Goal: Task Accomplishment & Management: Use online tool/utility

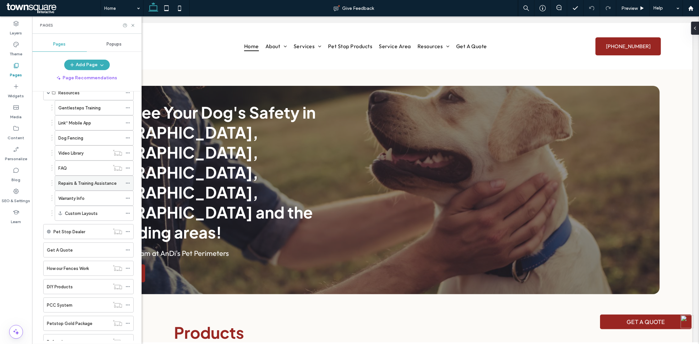
scroll to position [135, 0]
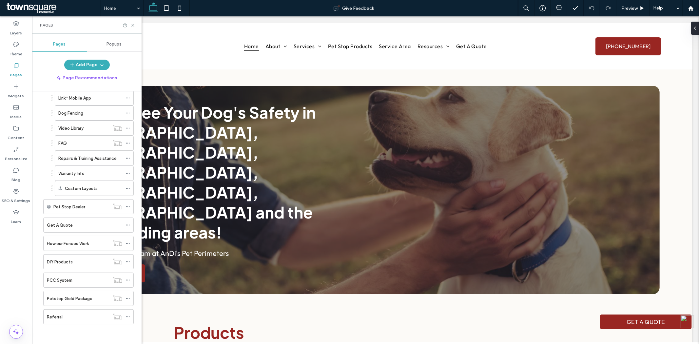
click at [133, 23] on icon at bounding box center [133, 25] width 5 height 5
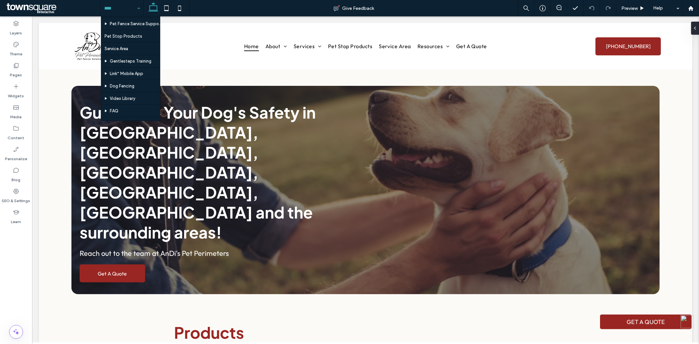
scroll to position [146, 0]
click at [12, 280] on div "Layers Theme Pages Widgets Media Content Personalize Blog SEO & Settings Learn" at bounding box center [16, 180] width 32 height 328
click at [129, 5] on input at bounding box center [120, 8] width 32 height 16
click at [15, 71] on label "Pages" at bounding box center [16, 73] width 12 height 9
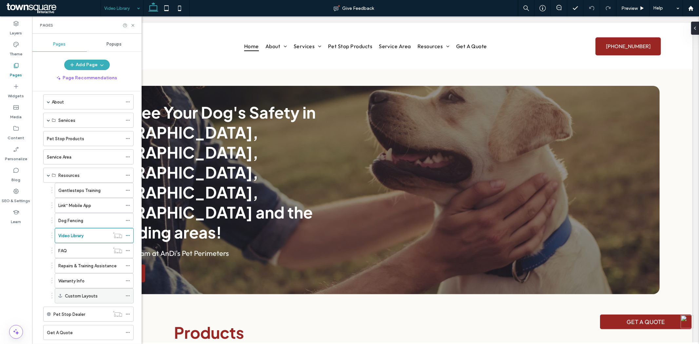
scroll to position [36, 0]
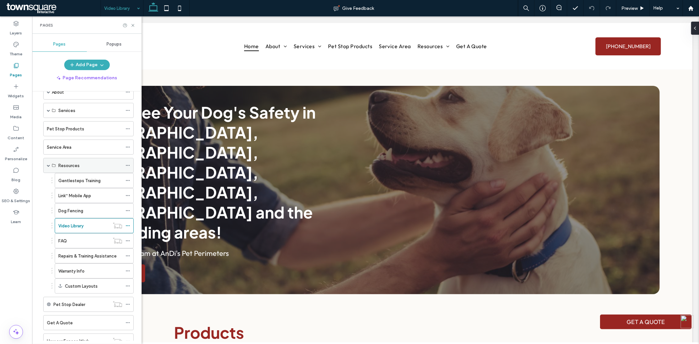
click at [47, 166] on span at bounding box center [48, 165] width 3 height 3
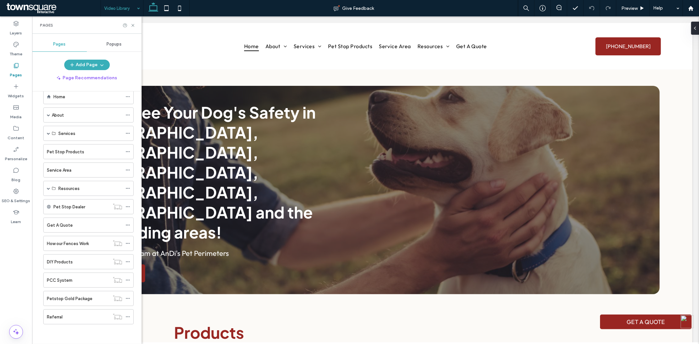
scroll to position [14, 0]
click at [48, 133] on span at bounding box center [48, 133] width 3 height 3
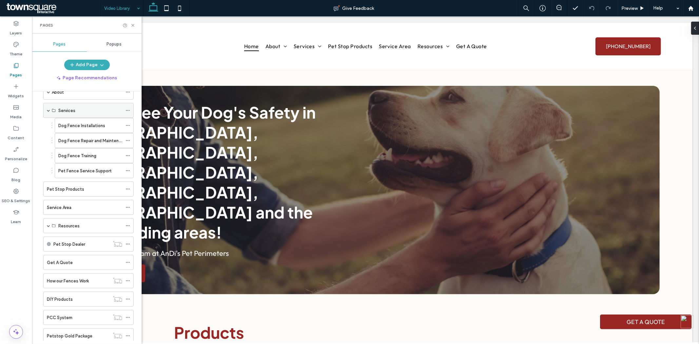
click at [48, 111] on span at bounding box center [48, 110] width 3 height 3
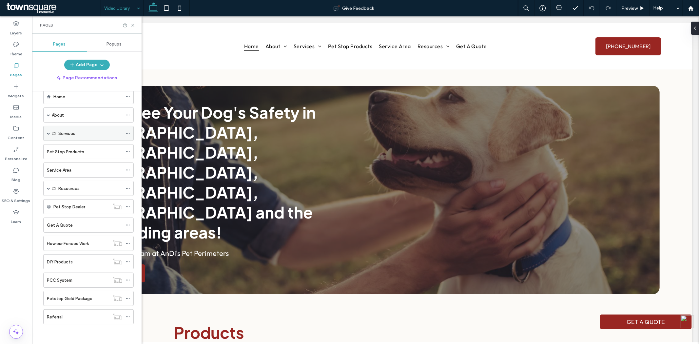
scroll to position [14, 0]
click at [46, 189] on div "Resources" at bounding box center [88, 188] width 91 height 15
click at [49, 188] on span at bounding box center [48, 188] width 3 height 3
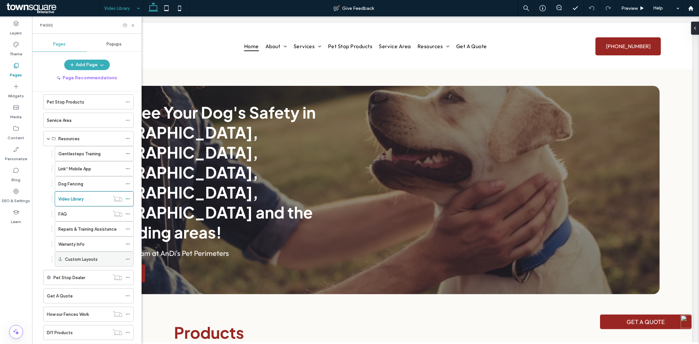
scroll to position [63, 0]
click at [68, 296] on label "Get A Quote" at bounding box center [60, 296] width 26 height 11
click at [132, 26] on icon at bounding box center [133, 25] width 5 height 5
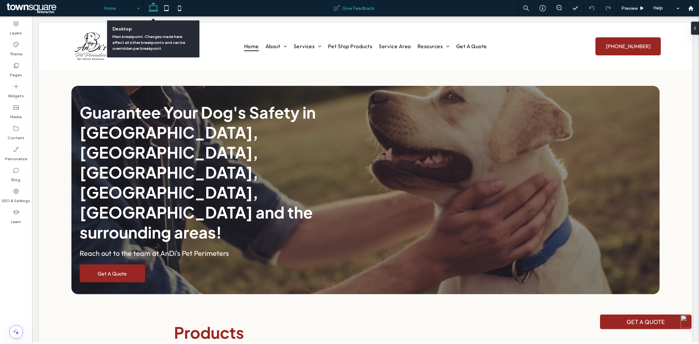
drag, startPoint x: 151, startPoint y: 8, endPoint x: 291, endPoint y: 5, distance: 139.7
click at [291, 5] on div "Give Feedback" at bounding box center [354, 8] width 328 height 7
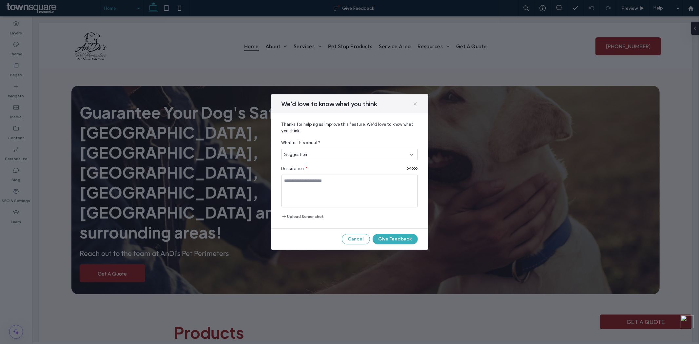
click at [414, 103] on icon at bounding box center [415, 103] width 5 height 5
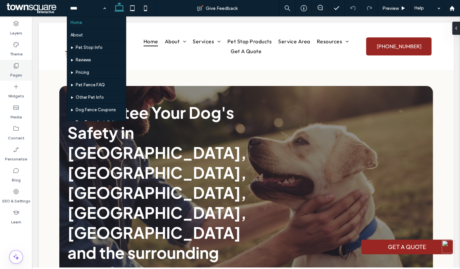
click at [14, 68] on icon at bounding box center [16, 65] width 7 height 7
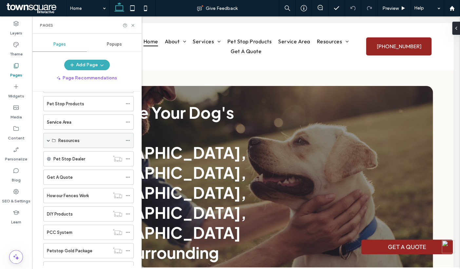
scroll to position [51, 0]
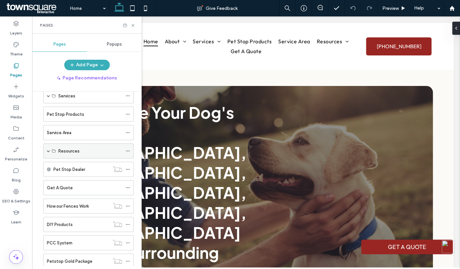
click at [50, 149] on span at bounding box center [48, 150] width 3 height 3
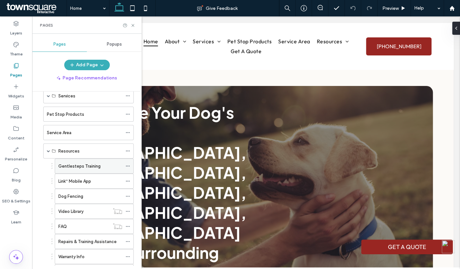
scroll to position [88, 0]
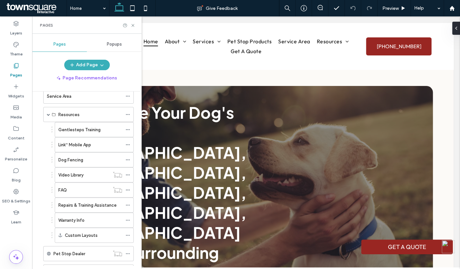
drag, startPoint x: 177, startPoint y: 19, endPoint x: 152, endPoint y: 44, distance: 35.5
click at [132, 25] on icon at bounding box center [133, 25] width 5 height 5
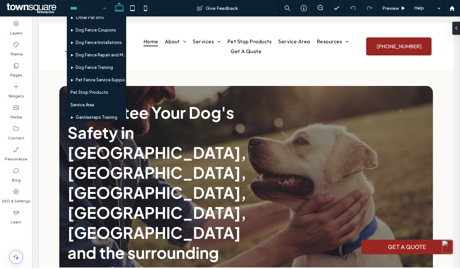
scroll to position [0, 0]
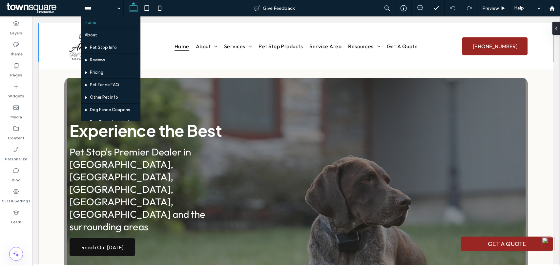
scroll to position [823, 0]
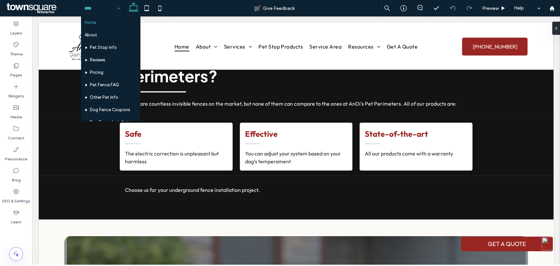
click at [100, 9] on input at bounding box center [100, 8] width 32 height 16
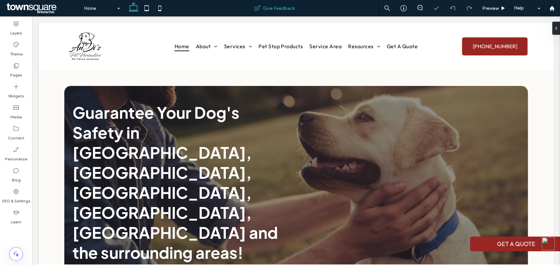
scroll to position [0, 0]
drag, startPoint x: 92, startPoint y: 24, endPoint x: 85, endPoint y: 32, distance: 11.2
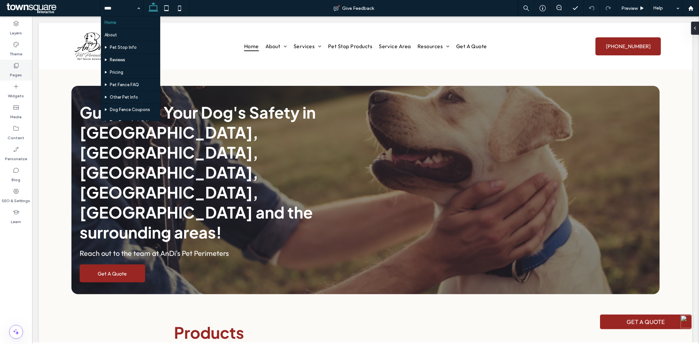
click at [19, 70] on label "Pages" at bounding box center [16, 73] width 12 height 9
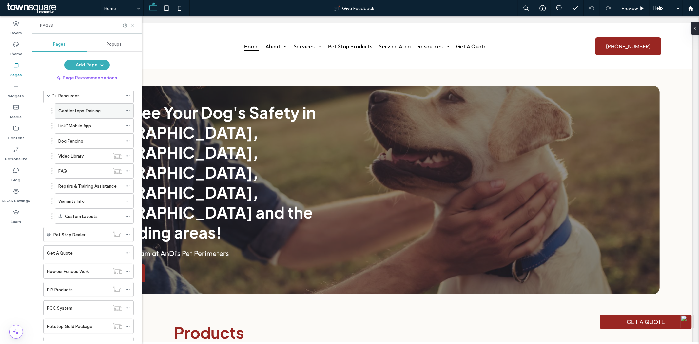
scroll to position [109, 0]
click at [98, 198] on div "Warranty Info" at bounding box center [90, 198] width 64 height 7
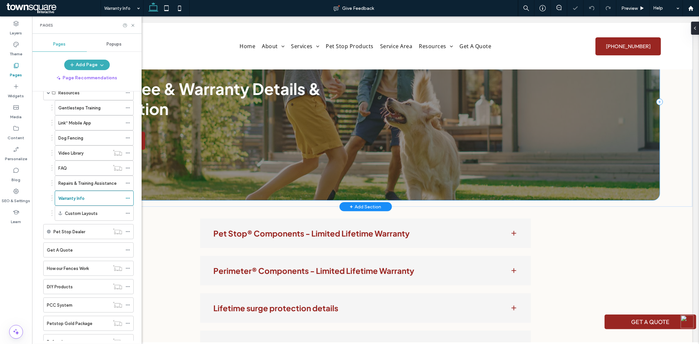
scroll to position [73, 0]
click at [134, 25] on icon at bounding box center [133, 25] width 5 height 5
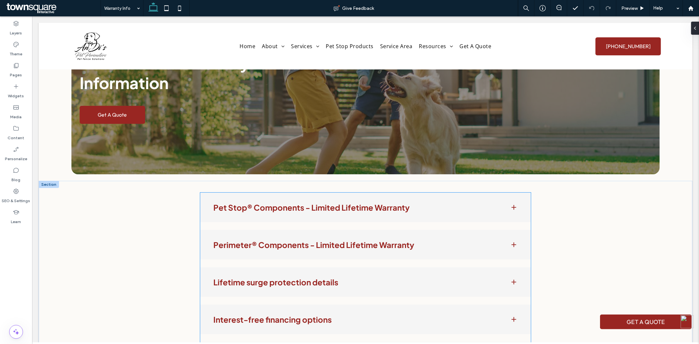
scroll to position [109, 0]
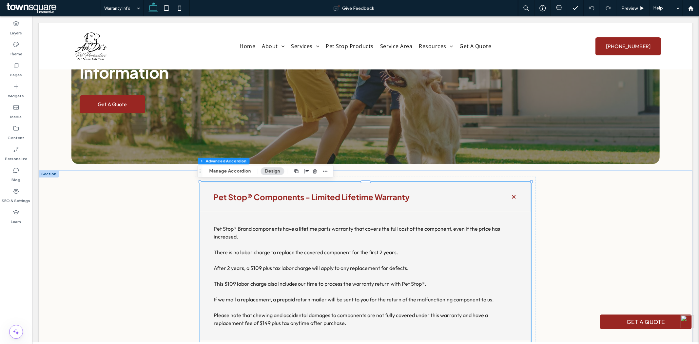
type input "***"
type input "**"
type input "****"
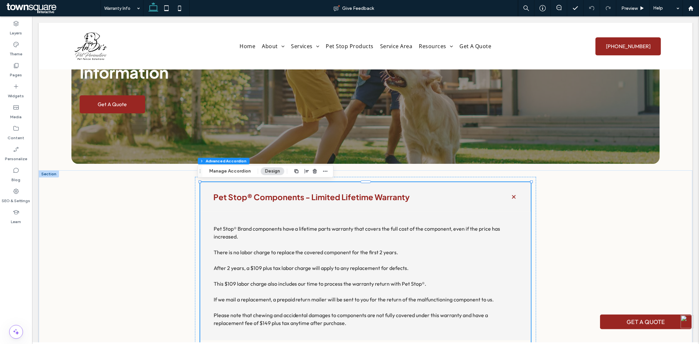
type input "*"
type input "**"
type input "****"
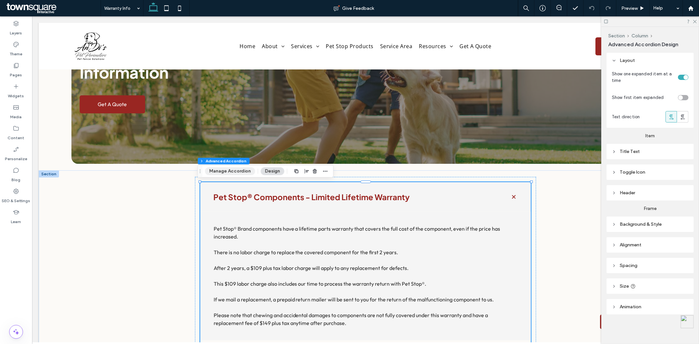
click at [230, 171] on button "Manage Accordion" at bounding box center [230, 172] width 50 height 8
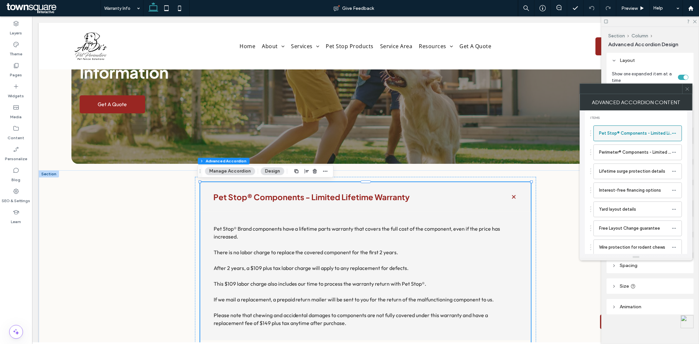
click at [647, 136] on label "Pet Stop® Components - Limited Lifetime Warranty" at bounding box center [635, 133] width 73 height 13
click at [674, 133] on icon at bounding box center [674, 133] width 5 height 5
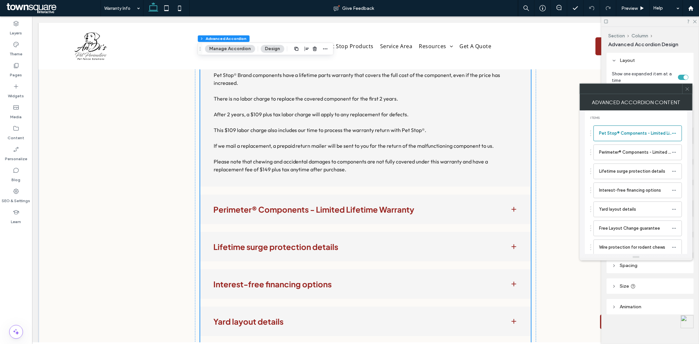
scroll to position [291, 0]
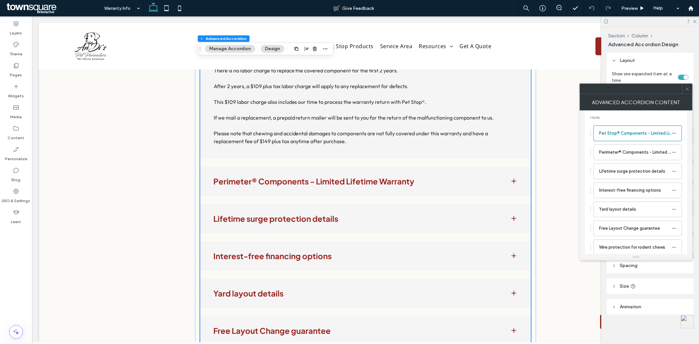
click at [689, 87] on icon at bounding box center [687, 89] width 5 height 5
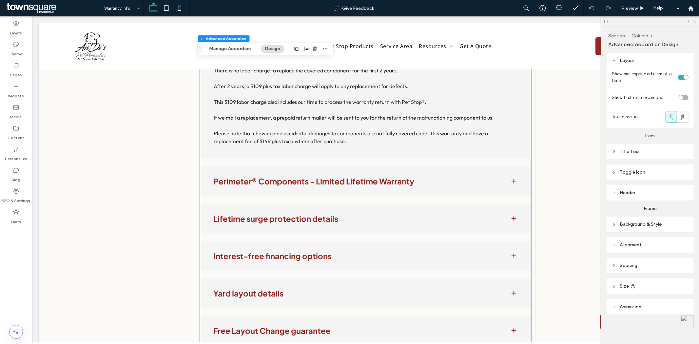
click at [696, 23] on icon at bounding box center [695, 21] width 4 height 4
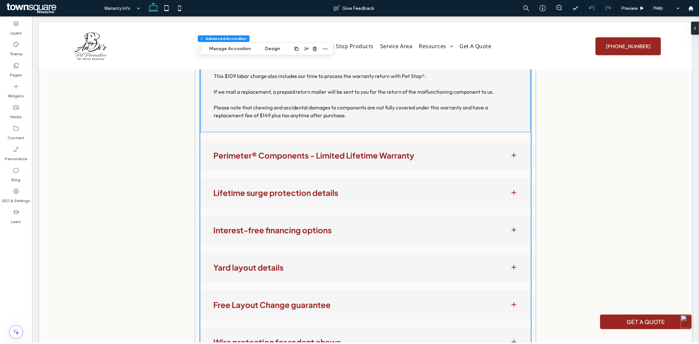
scroll to position [364, 0]
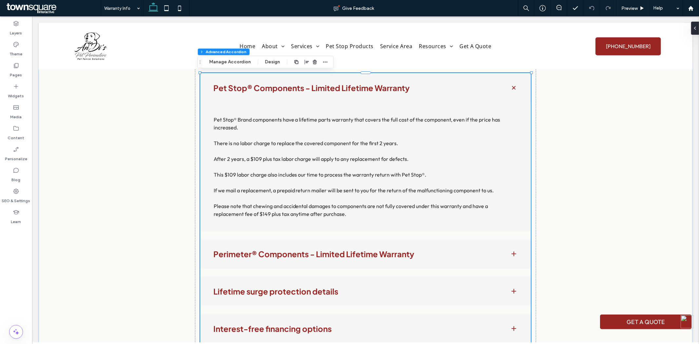
click at [235, 60] on button "Manage Accordion" at bounding box center [230, 62] width 50 height 8
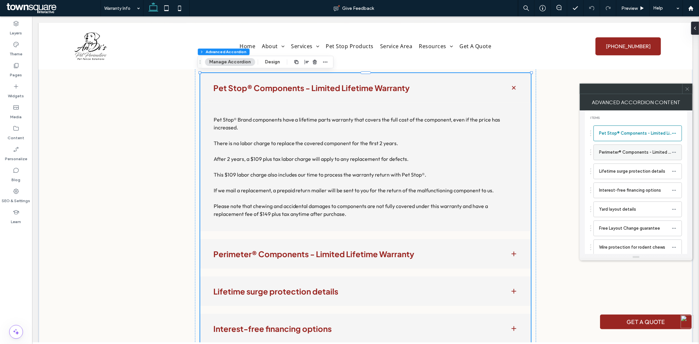
click at [625, 155] on label "Perimeter® Components - Limited Lifetime Warranty" at bounding box center [635, 152] width 73 height 13
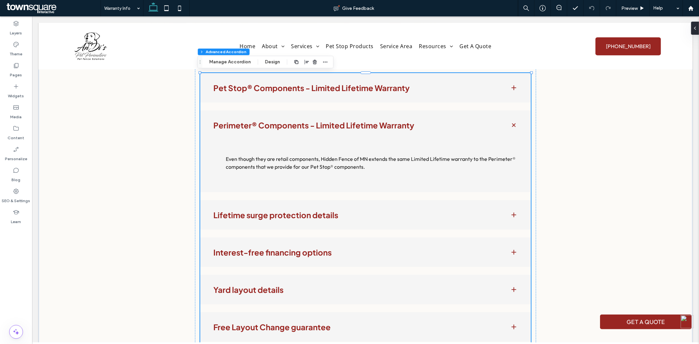
click at [242, 64] on button "Manage Accordion" at bounding box center [230, 62] width 50 height 8
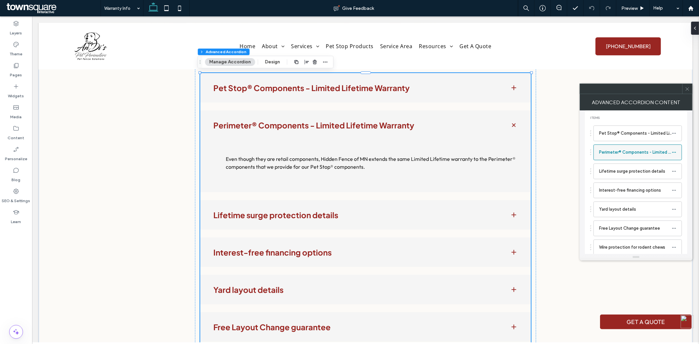
click at [676, 152] on use at bounding box center [675, 152] width 4 height 1
click at [637, 155] on span "Rename" at bounding box center [636, 156] width 18 height 6
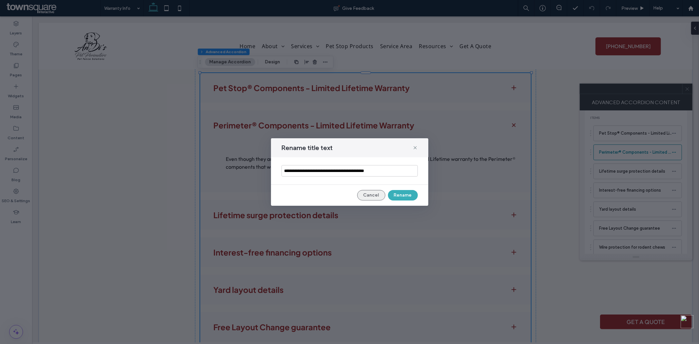
click at [381, 197] on button "Cancel" at bounding box center [371, 195] width 28 height 10
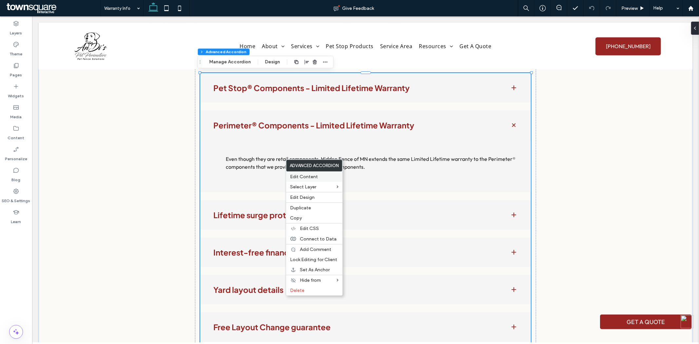
click at [317, 176] on span "Edit Content" at bounding box center [304, 177] width 28 height 6
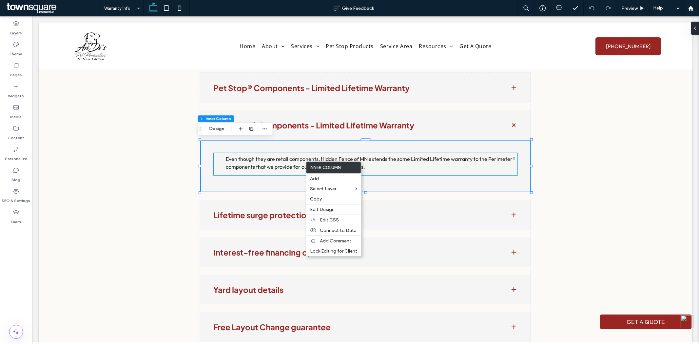
click at [289, 162] on p "Even though they are retail components, Hidden Fence of MN extends the same Lim…" at bounding box center [372, 163] width 292 height 16
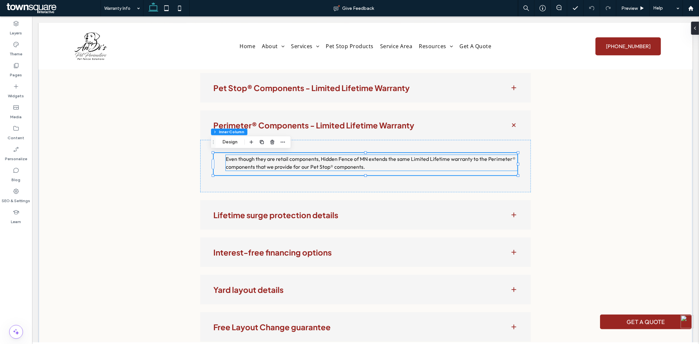
click at [362, 158] on span "Even though they are retail components, Hidden Fence of MN extends the same Lim…" at bounding box center [371, 162] width 290 height 14
click at [249, 143] on button "Manage Text" at bounding box center [249, 144] width 37 height 8
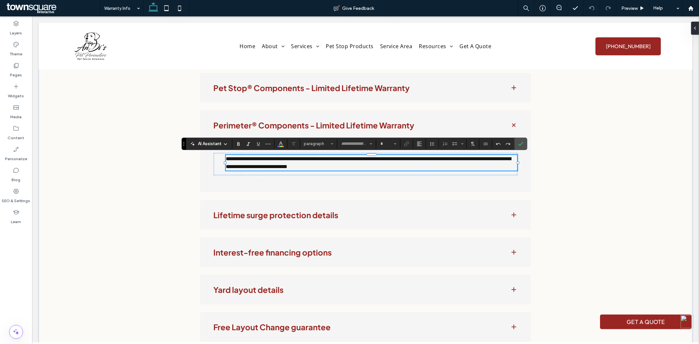
type input "******"
type input "**"
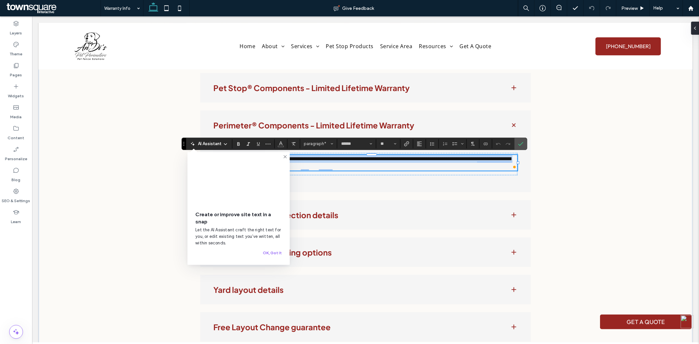
click at [354, 158] on span "**********" at bounding box center [369, 162] width 286 height 13
click at [362, 158] on span "**********" at bounding box center [369, 162] width 286 height 13
drag, startPoint x: 363, startPoint y: 157, endPoint x: 319, endPoint y: 159, distance: 44.3
click at [319, 159] on span "**********" at bounding box center [369, 162] width 286 height 13
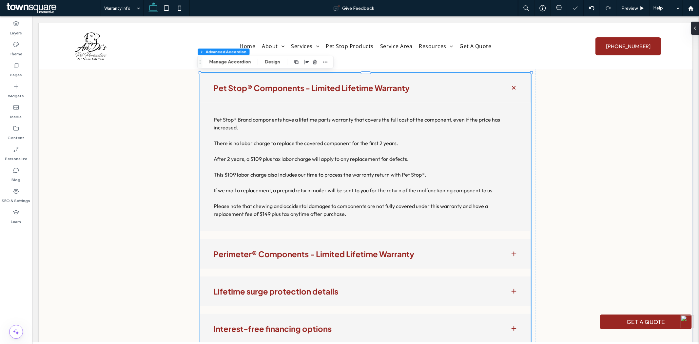
click at [244, 62] on button "Manage Accordion" at bounding box center [230, 62] width 50 height 8
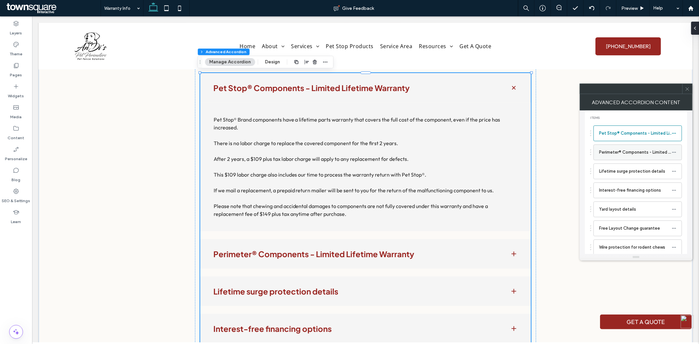
click at [627, 157] on label "Perimeter® Components - Limited Lifetime Warranty" at bounding box center [635, 152] width 73 height 13
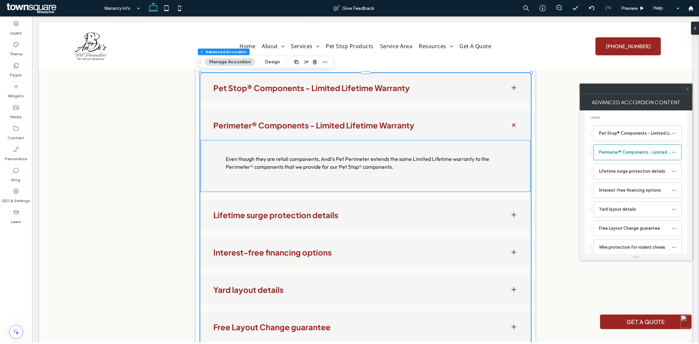
click at [437, 154] on div "Even though they are retail components, Andi's Pet Perimeter extends the same L…" at bounding box center [365, 164] width 304 height 22
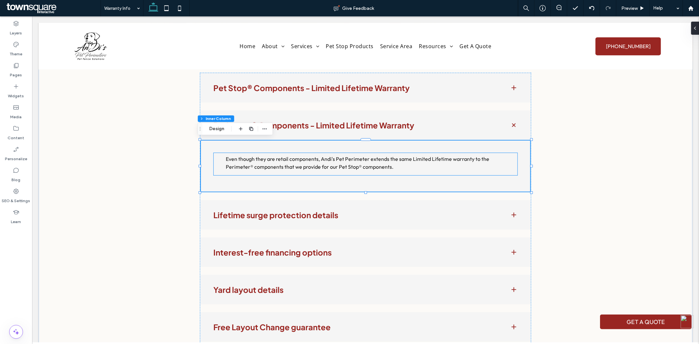
click at [427, 153] on div "Even though they are retail components, Andi's Pet Perimeter extends the same L…" at bounding box center [365, 164] width 304 height 22
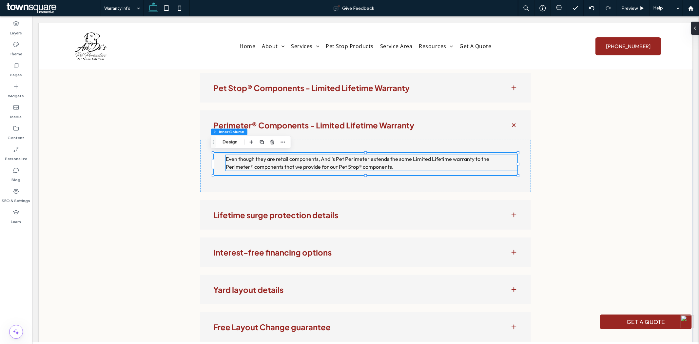
click at [323, 158] on span "Even though they are retail components, Andi's Pet Perimeter extends the same L…" at bounding box center [358, 162] width 264 height 14
click at [243, 143] on button "Manage Text" at bounding box center [249, 144] width 37 height 8
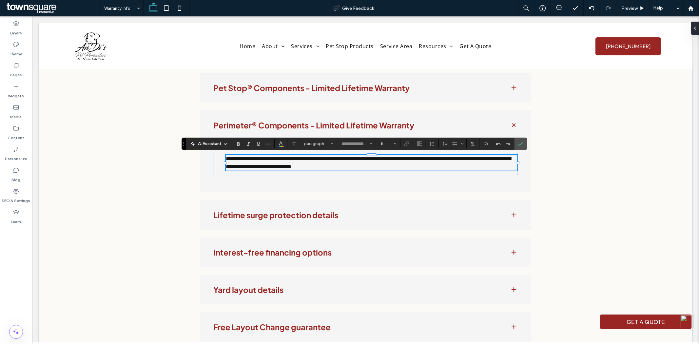
type input "******"
type input "**"
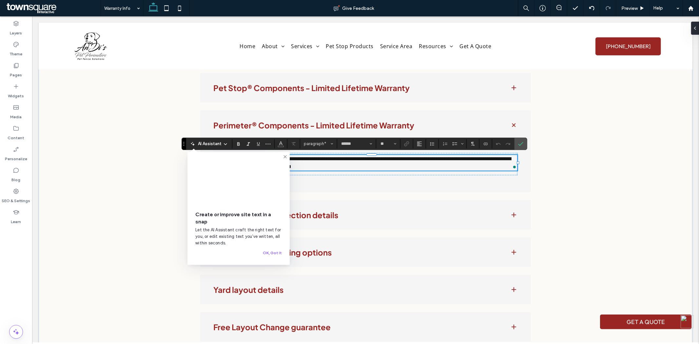
click at [326, 158] on span "**********" at bounding box center [369, 162] width 286 height 13
click at [284, 156] on icon at bounding box center [285, 156] width 5 height 5
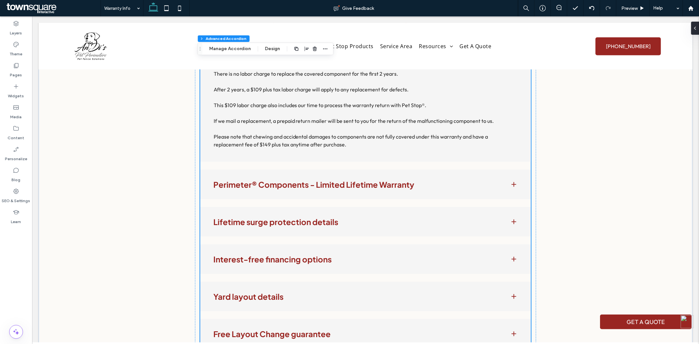
scroll to position [291, 0]
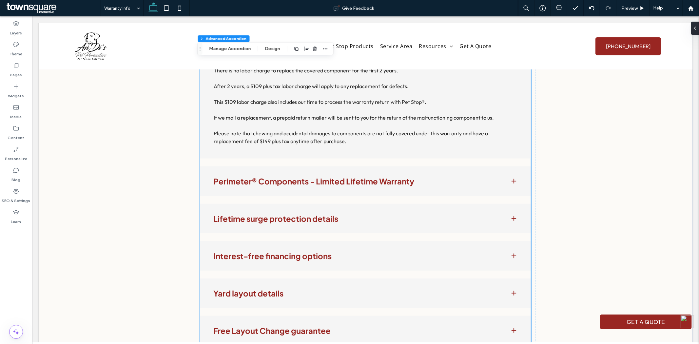
click at [231, 52] on button "Manage Accordion" at bounding box center [230, 49] width 50 height 8
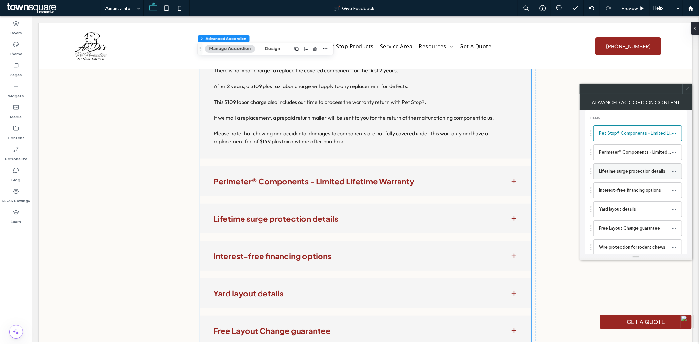
click at [636, 170] on label "Lifetime surge protection details" at bounding box center [635, 171] width 73 height 13
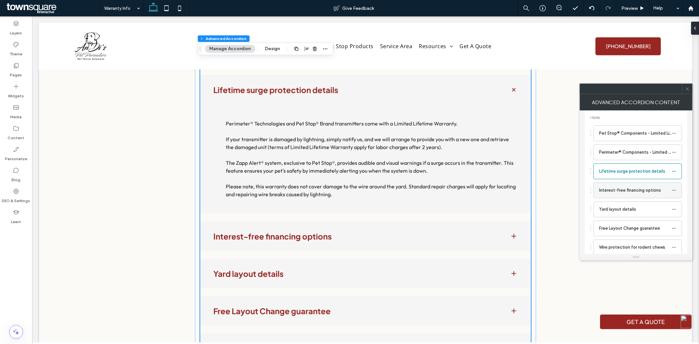
click at [627, 192] on label "Interest-free financing options" at bounding box center [635, 190] width 73 height 13
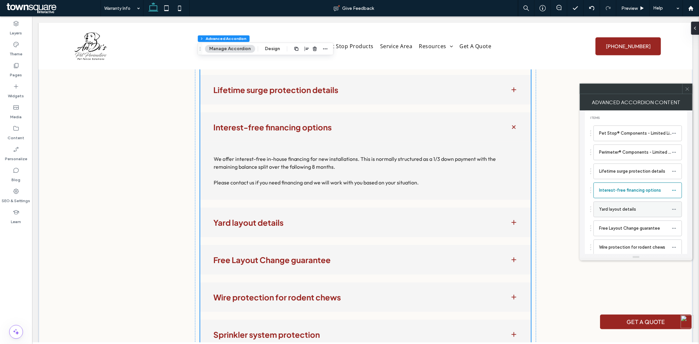
click at [625, 210] on label "Yard layout details" at bounding box center [635, 209] width 73 height 13
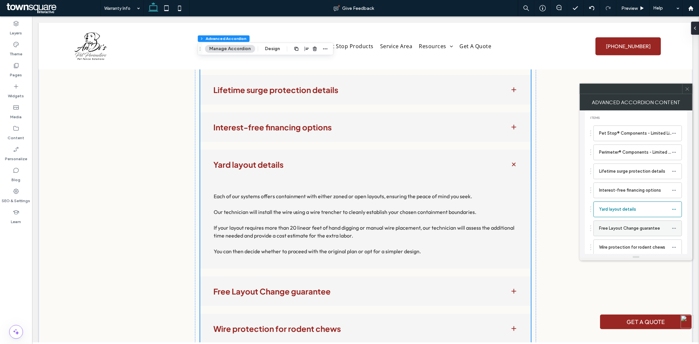
click at [639, 232] on label "Free Layout Change guarantee" at bounding box center [635, 228] width 73 height 13
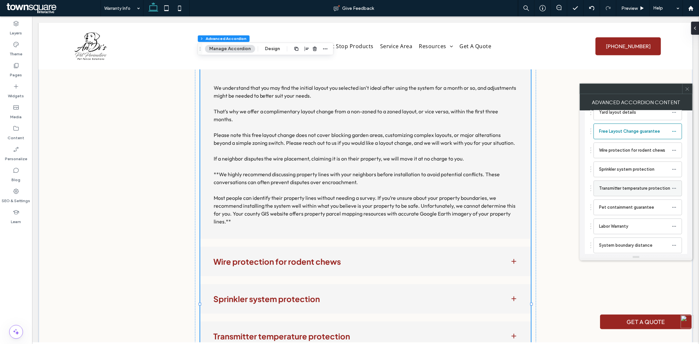
scroll to position [109, 0]
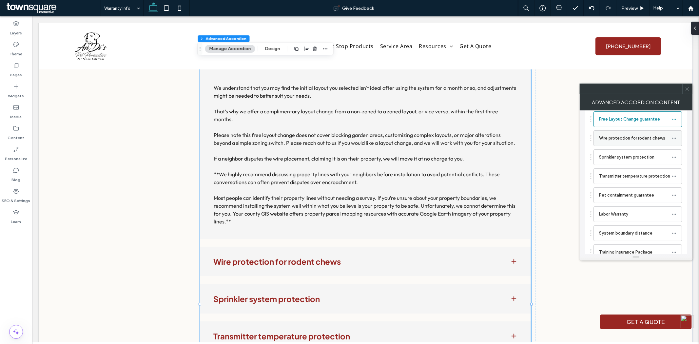
click at [623, 138] on label "Wire protection for rodent chews" at bounding box center [635, 138] width 73 height 13
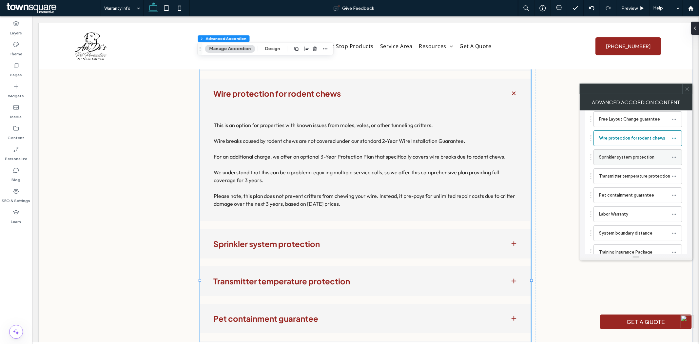
click at [648, 162] on label "Sprinkler system protection" at bounding box center [635, 157] width 73 height 13
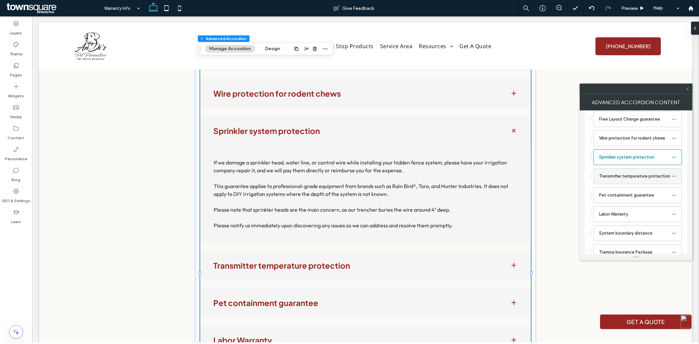
click at [642, 178] on label "Transmitter temperature protection" at bounding box center [635, 176] width 73 height 13
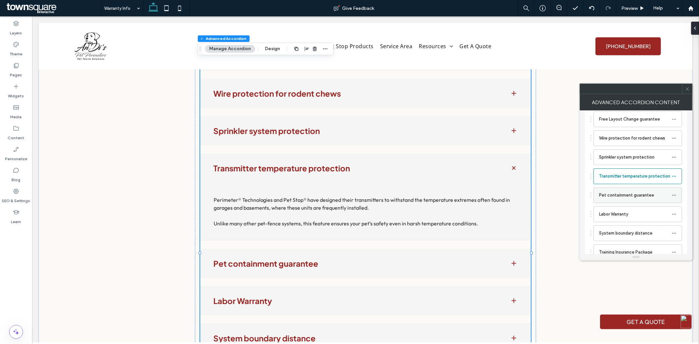
click at [639, 193] on label "Pet containment guarantee" at bounding box center [635, 195] width 73 height 13
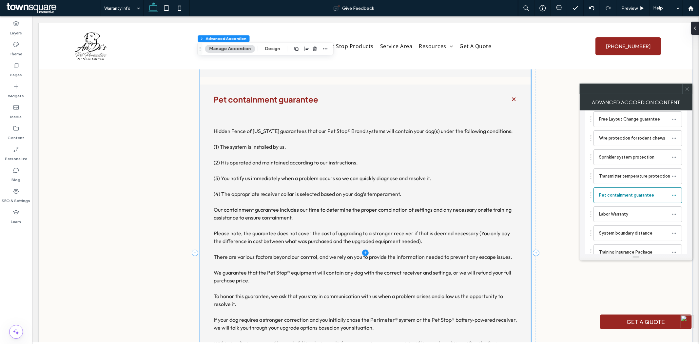
scroll to position [546, 0]
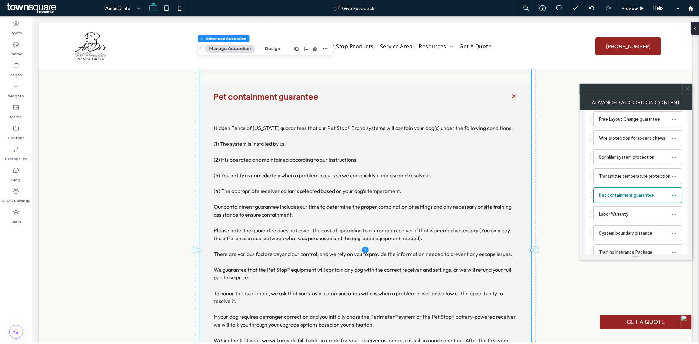
click at [268, 141] on span at bounding box center [365, 250] width 331 height 1010
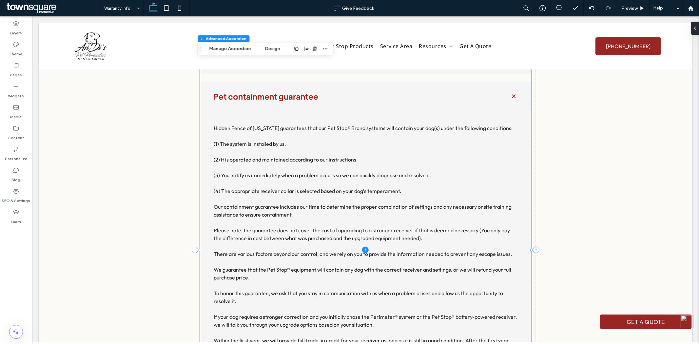
click at [268, 138] on span at bounding box center [365, 250] width 331 height 1010
click at [269, 132] on span at bounding box center [365, 250] width 331 height 1010
click at [269, 130] on span at bounding box center [365, 250] width 331 height 1010
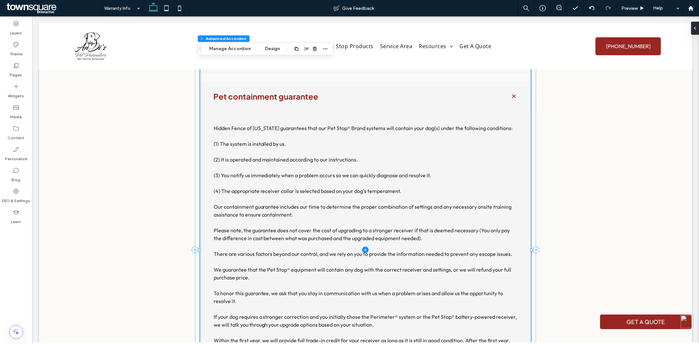
click at [269, 130] on span at bounding box center [365, 250] width 331 height 1010
click at [269, 129] on span at bounding box center [365, 250] width 331 height 1010
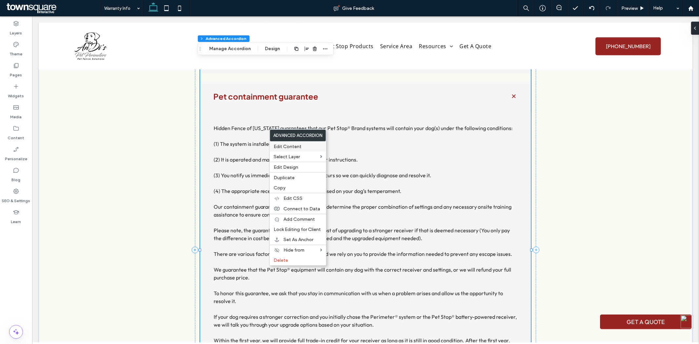
click at [292, 146] on span "Edit Content" at bounding box center [288, 147] width 28 height 6
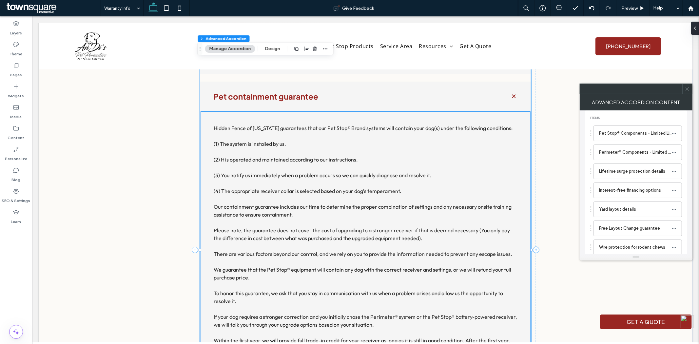
click at [266, 128] on span "Hidden Fence of Minnesota guarantees that our Pet Stop® Brand systems will cont…" at bounding box center [362, 128] width 299 height 7
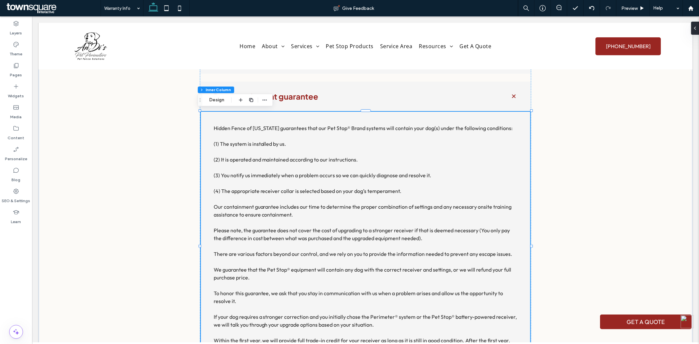
click at [266, 128] on span "Hidden Fence of Minnesota guarantees that our Pet Stop® Brand systems will cont…" at bounding box center [362, 128] width 299 height 7
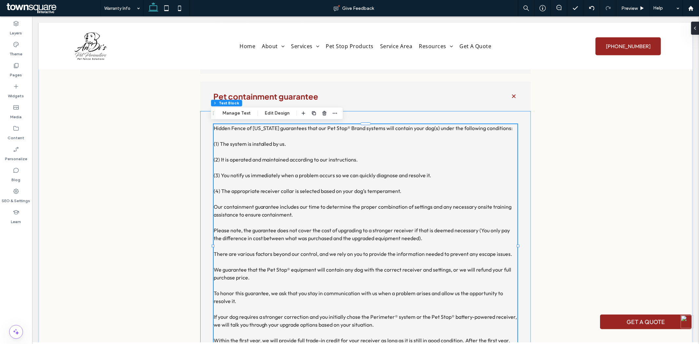
click at [266, 128] on span "Hidden Fence of Minnesota guarantees that our Pet Stop® Brand systems will cont…" at bounding box center [362, 128] width 299 height 7
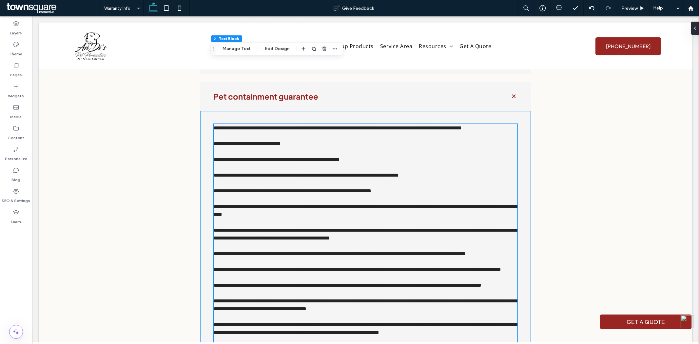
type input "******"
type input "**"
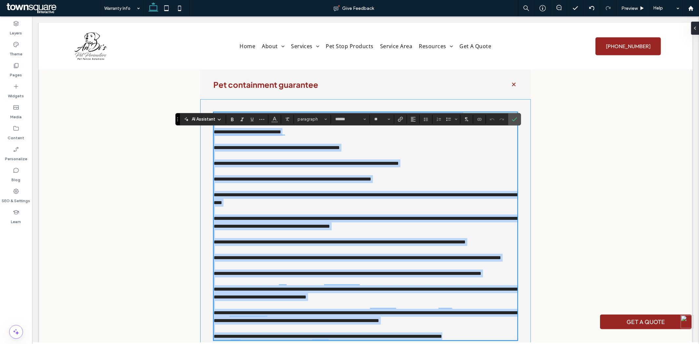
scroll to position [540, 0]
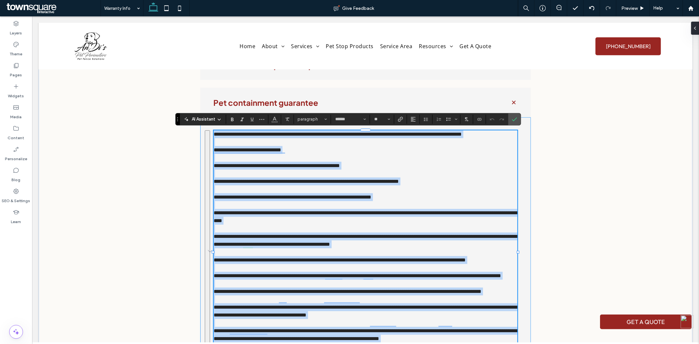
click at [257, 134] on span "**********" at bounding box center [337, 134] width 249 height 5
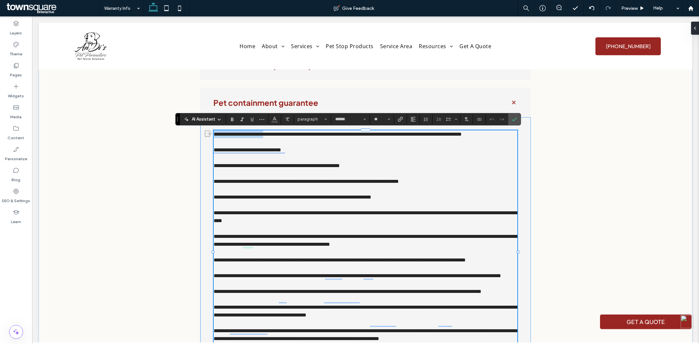
drag, startPoint x: 273, startPoint y: 134, endPoint x: 210, endPoint y: 134, distance: 62.6
click at [210, 134] on div "**********" at bounding box center [365, 244] width 331 height 255
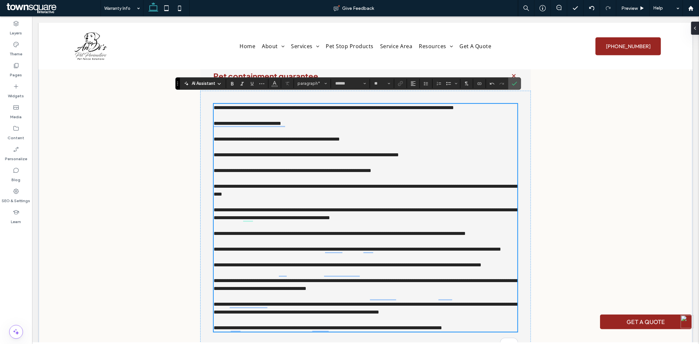
scroll to position [577, 0]
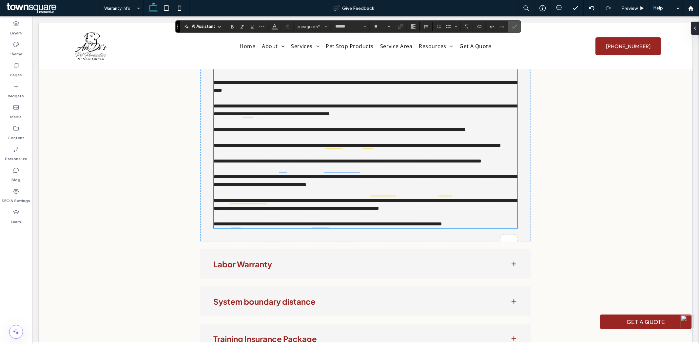
scroll to position [686, 0]
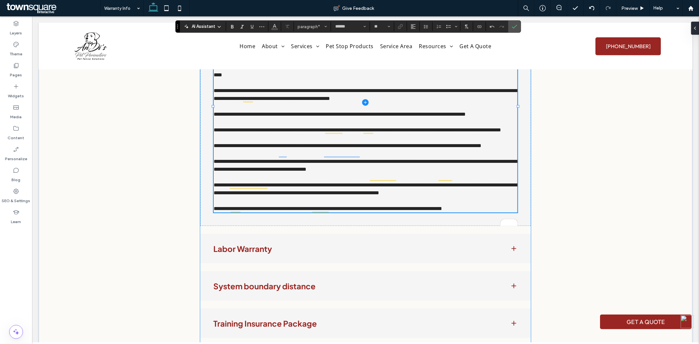
click at [265, 269] on span at bounding box center [365, 102] width 331 height 995
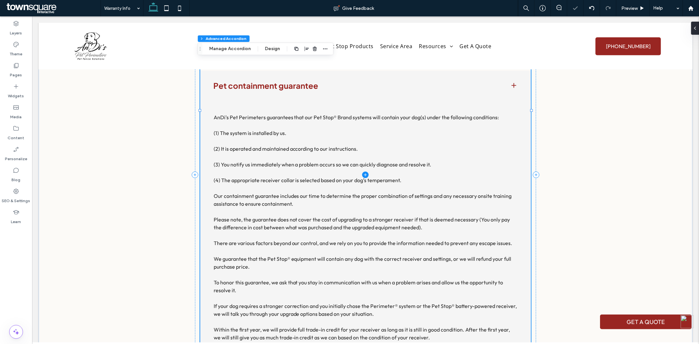
type input "***"
type input "**"
type input "****"
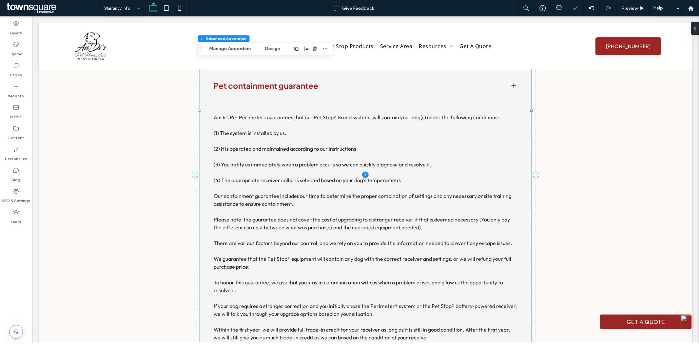
type input "*"
type input "**"
type input "****"
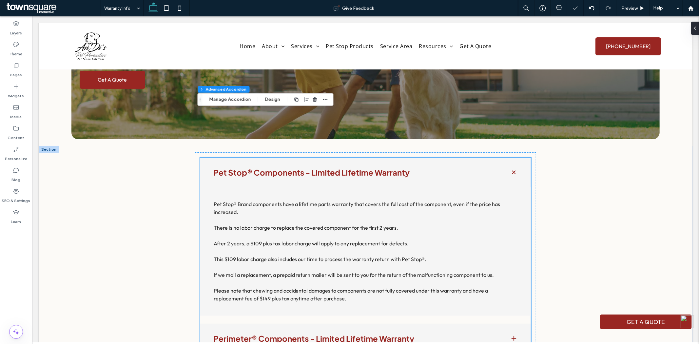
scroll to position [127, 0]
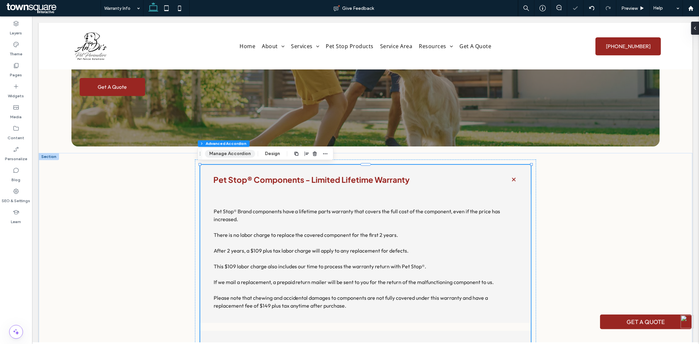
click at [242, 155] on button "Manage Accordion" at bounding box center [230, 154] width 50 height 8
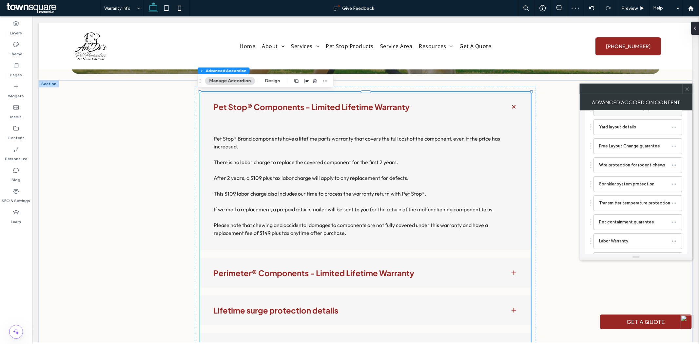
scroll to position [109, 0]
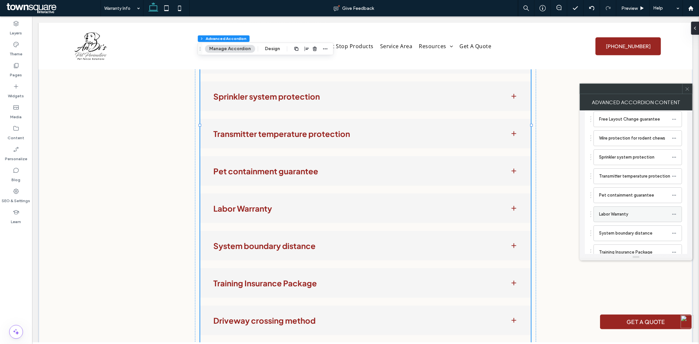
click at [637, 214] on label "Labor Warranty" at bounding box center [635, 214] width 73 height 13
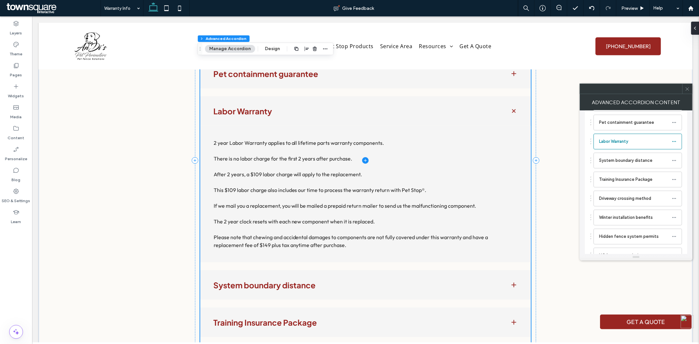
scroll to position [581, 0]
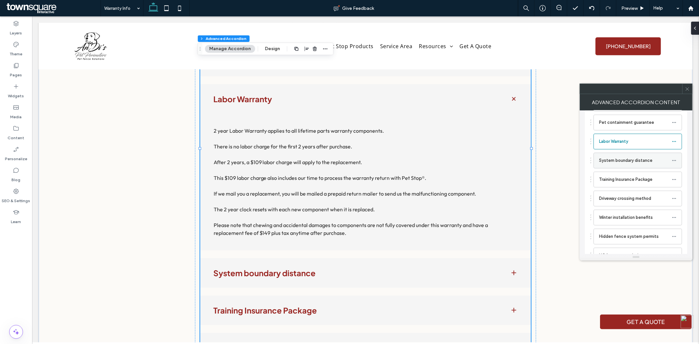
click at [633, 163] on label "System boundary distance" at bounding box center [635, 160] width 73 height 13
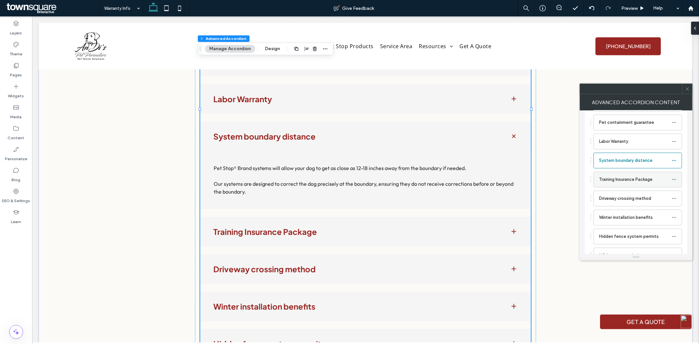
click at [620, 179] on label "Training Insurance Package" at bounding box center [635, 179] width 73 height 13
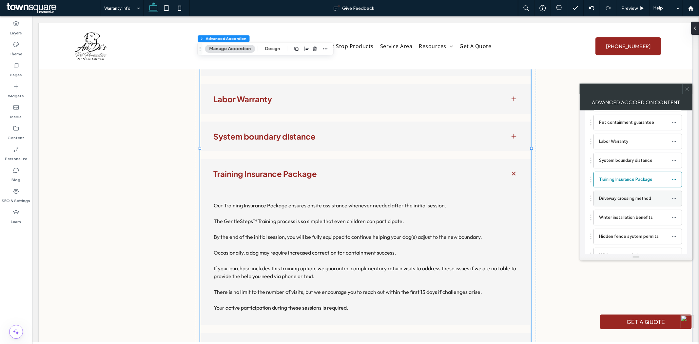
click at [624, 203] on label "Driveway crossing method" at bounding box center [635, 198] width 73 height 13
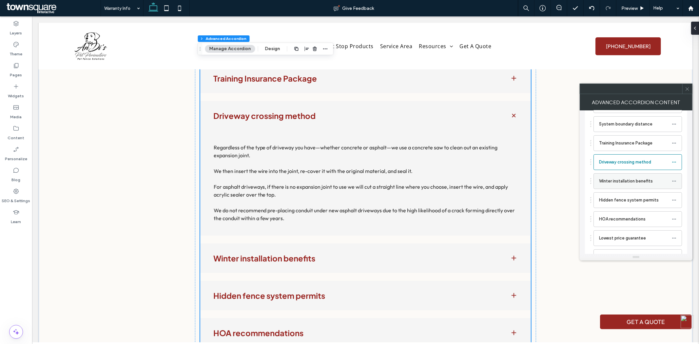
scroll to position [255, 0]
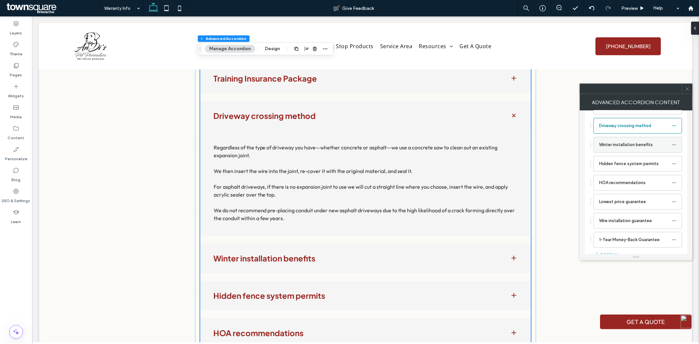
click at [625, 146] on label "Winter installation benefits" at bounding box center [635, 144] width 73 height 13
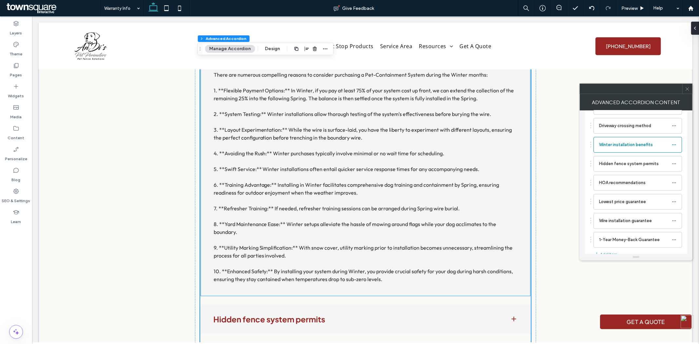
scroll to position [822, 0]
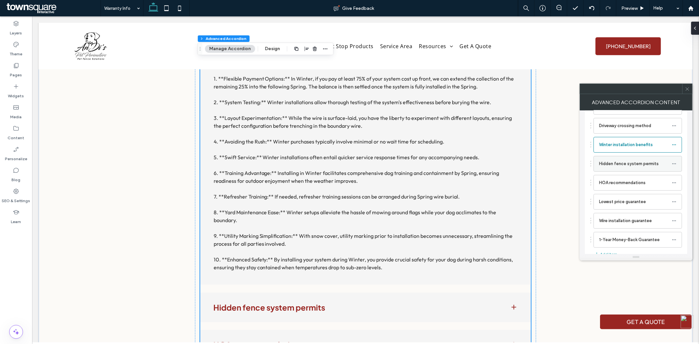
click at [637, 166] on label "Hidden fence system permits" at bounding box center [635, 163] width 73 height 13
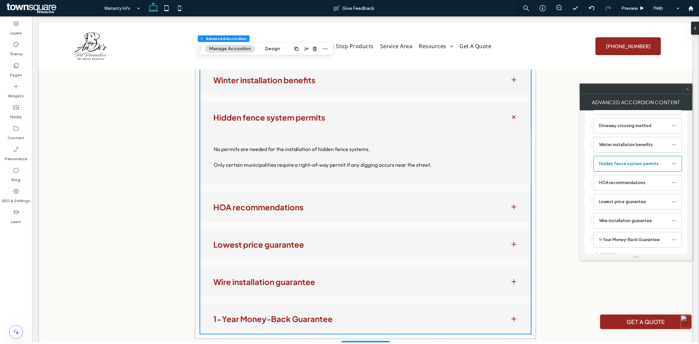
scroll to position [749, 0]
click at [614, 187] on label "HOA recommendations" at bounding box center [635, 182] width 73 height 13
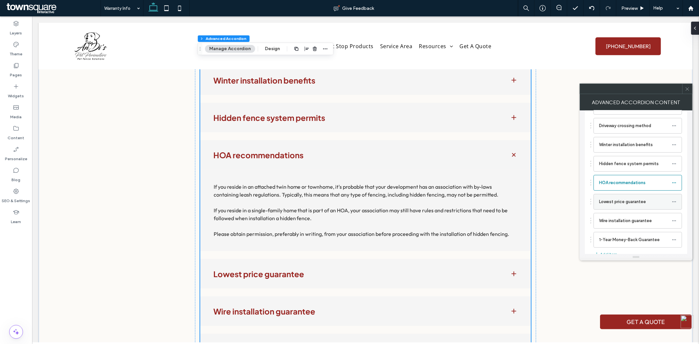
click at [616, 205] on label "Lowest price guarantee" at bounding box center [635, 201] width 73 height 13
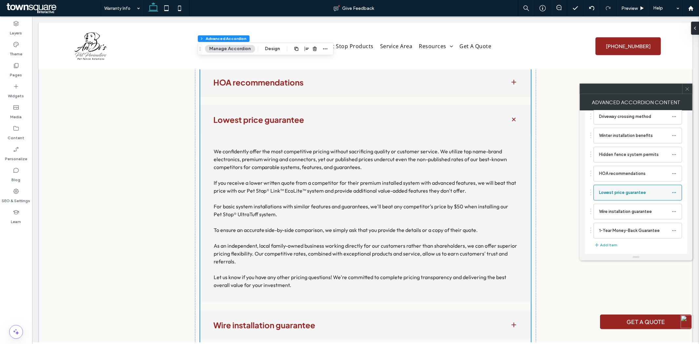
scroll to position [266, 0]
click at [620, 211] on label "Wire installation guarantee" at bounding box center [635, 211] width 73 height 13
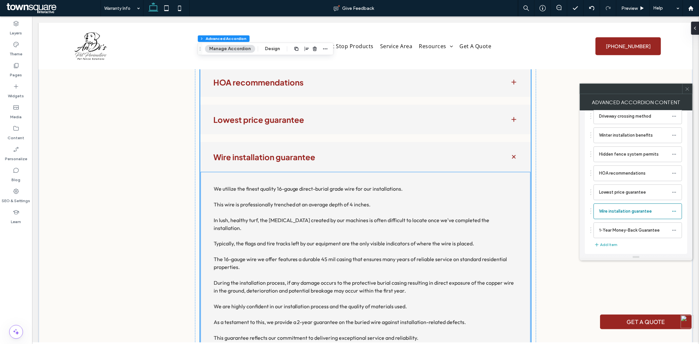
scroll to position [859, 0]
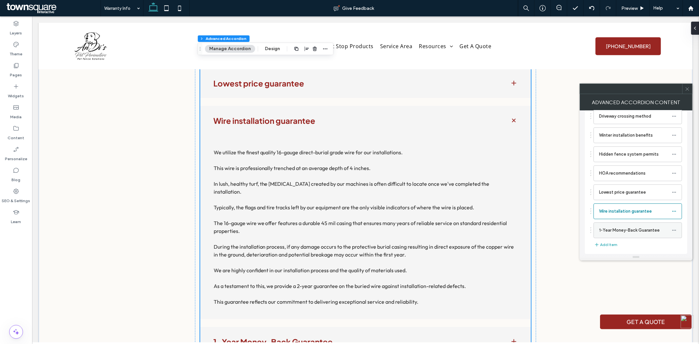
click at [614, 231] on label "1-Year Money-Back Guarantee" at bounding box center [635, 230] width 73 height 13
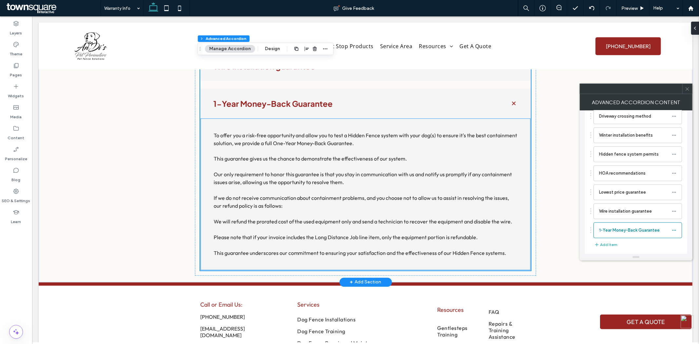
scroll to position [903, 0]
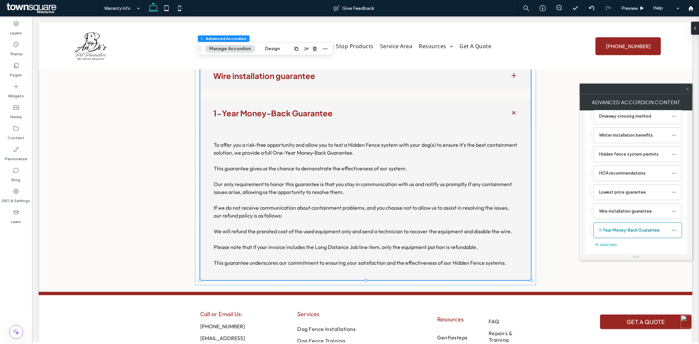
click at [689, 90] on icon at bounding box center [687, 89] width 5 height 5
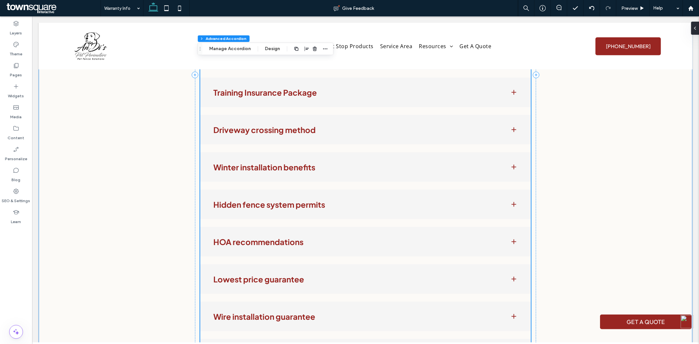
scroll to position [576, 0]
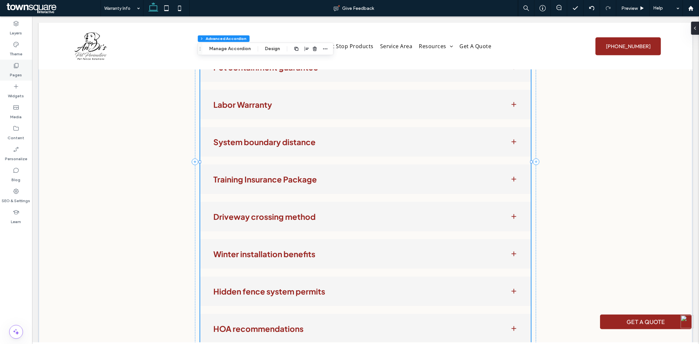
click at [18, 63] on icon at bounding box center [16, 65] width 7 height 7
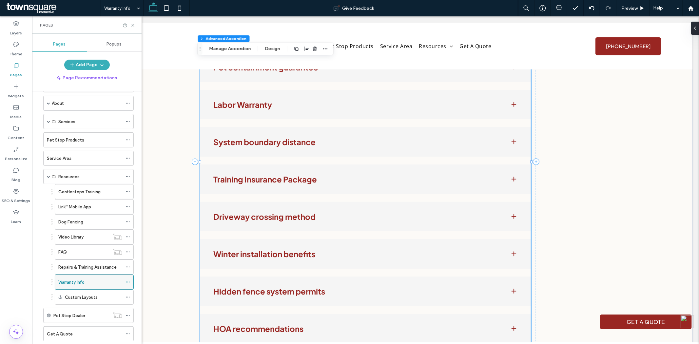
scroll to position [36, 0]
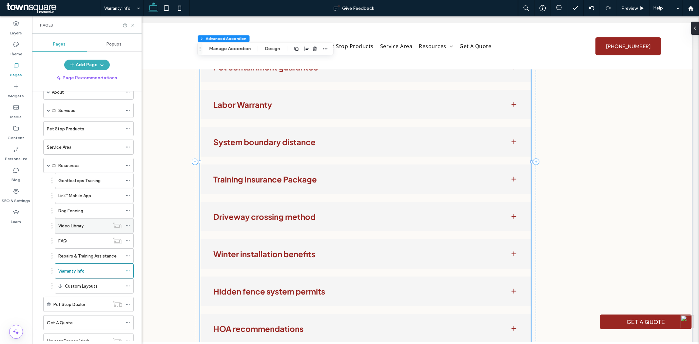
click at [129, 226] on icon at bounding box center [128, 226] width 5 height 5
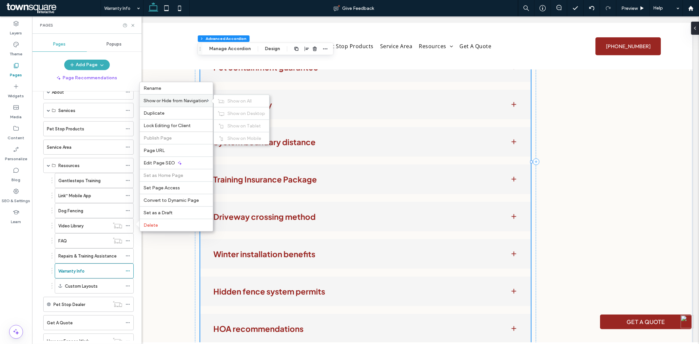
click at [195, 101] on span "Show or Hide from Navigation" at bounding box center [175, 101] width 63 height 6
click at [227, 103] on div "Show on All" at bounding box center [241, 101] width 55 height 12
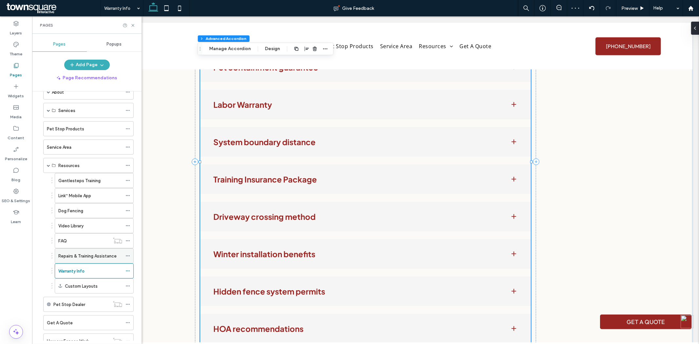
click at [76, 257] on label "Repairs & Training Assistance" at bounding box center [87, 256] width 58 height 11
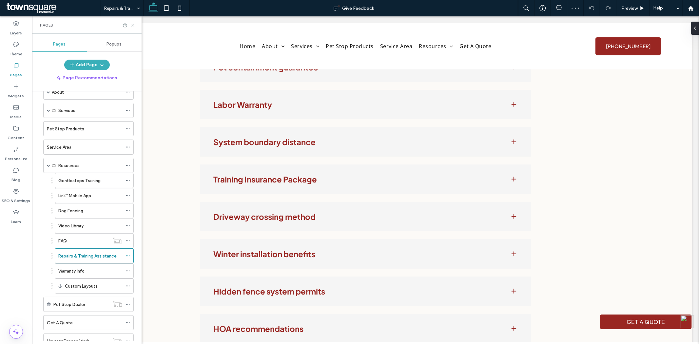
click at [132, 27] on icon at bounding box center [133, 25] width 5 height 5
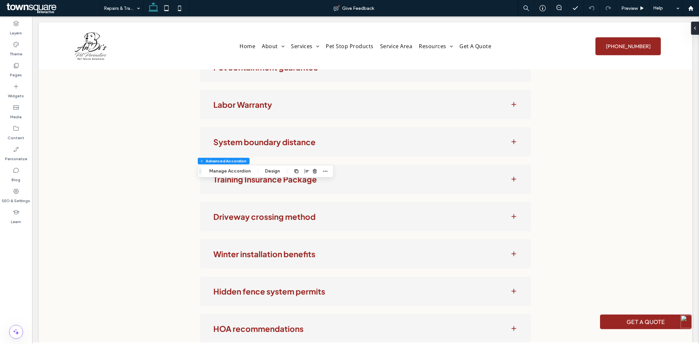
type input "**"
type input "****"
type input "*"
type input "**"
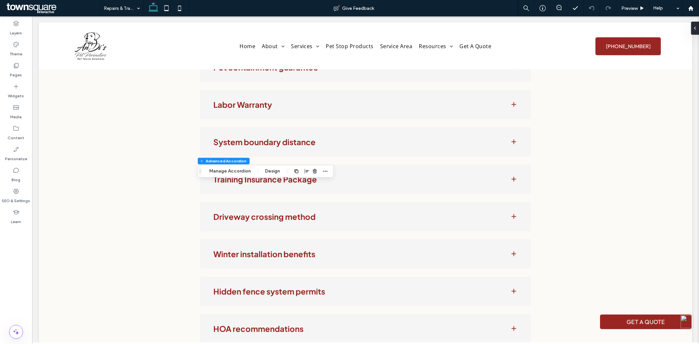
type input "****"
click at [229, 171] on button "Manage Accordion" at bounding box center [230, 172] width 50 height 8
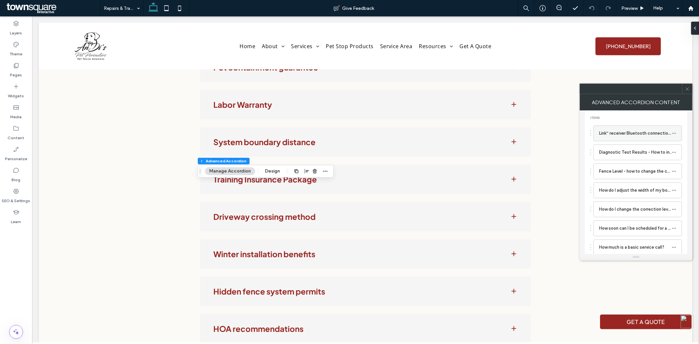
click at [623, 132] on label "Link™ receiver Bluetooth connection to your smartphone" at bounding box center [635, 133] width 73 height 13
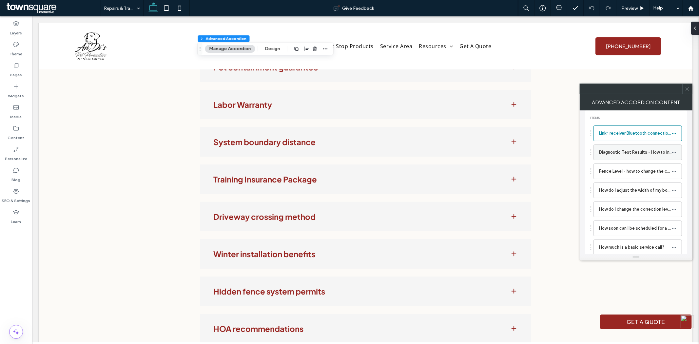
click at [620, 151] on label "Diagnostic Test Results - How to interpret them." at bounding box center [635, 152] width 73 height 13
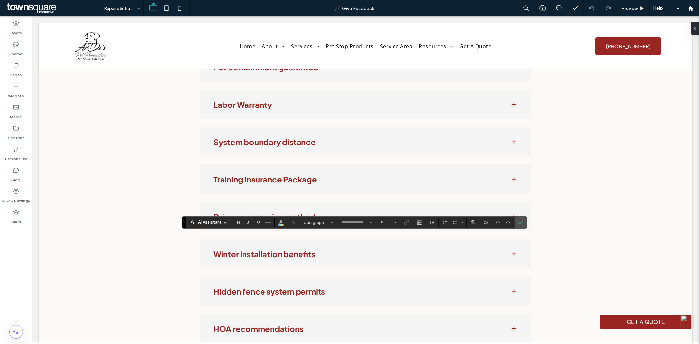
type input "******"
type input "**"
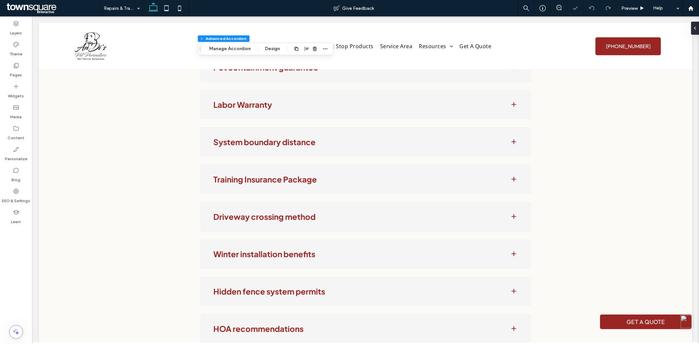
type input "***"
type input "**"
type input "****"
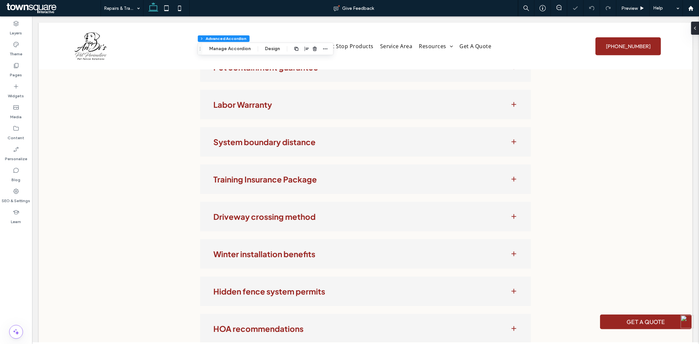
type input "*"
type input "**"
type input "****"
click at [226, 50] on button "Manage Accordion" at bounding box center [230, 49] width 50 height 8
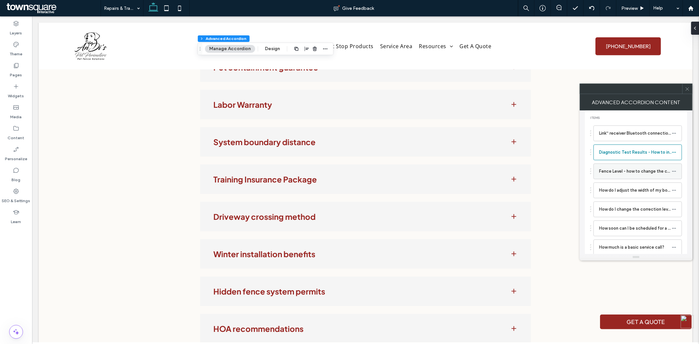
click at [603, 171] on label "Fence Level - how to change the correction level of a Link™ receiver." at bounding box center [635, 171] width 73 height 13
click at [622, 191] on label "How do I adjust the width of my boundary?" at bounding box center [635, 190] width 73 height 13
click at [636, 214] on label "How do I change the correction level of my receiver? (Battery-powered and Ecoli…" at bounding box center [635, 209] width 73 height 13
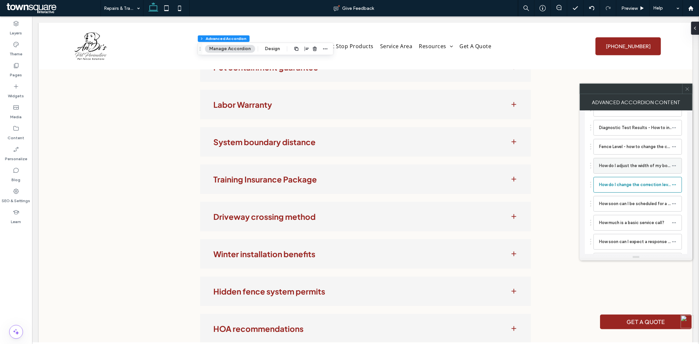
scroll to position [36, 0]
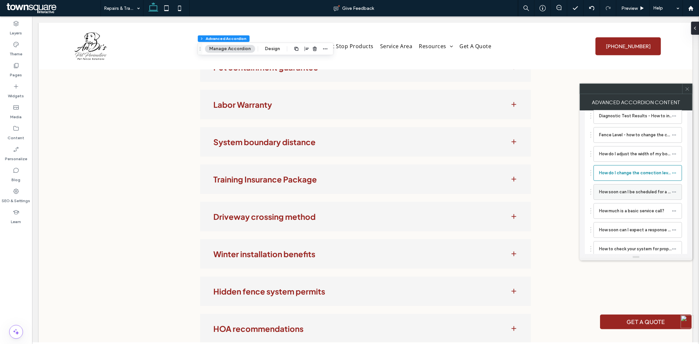
click at [644, 191] on label "How soon can I be scheduled for a service call?" at bounding box center [635, 192] width 73 height 13
click at [628, 213] on label "How much is a basic service call?" at bounding box center [635, 211] width 73 height 13
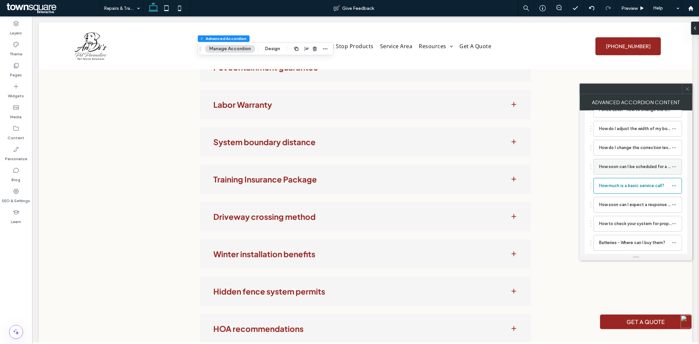
scroll to position [73, 0]
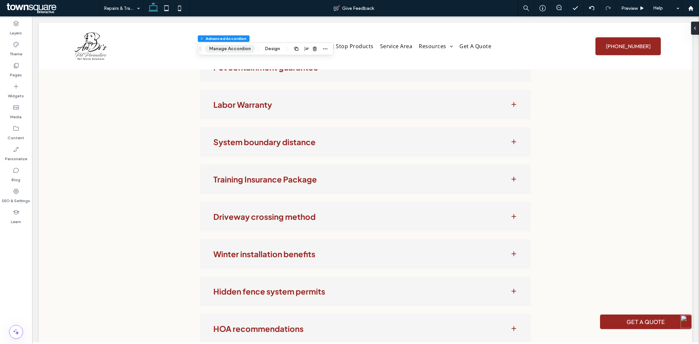
click at [230, 45] on button "Manage Accordion" at bounding box center [230, 49] width 50 height 8
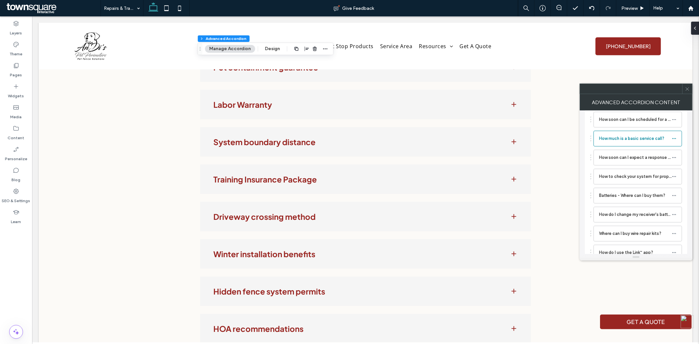
scroll to position [109, 0]
click at [624, 160] on label "How soon can I expect a response to my service inquiry by text, email, or servi…" at bounding box center [635, 157] width 73 height 13
click at [620, 178] on label "How to check your system for proper operation" at bounding box center [635, 176] width 73 height 13
click at [612, 195] on label "Batteries - Where can I buy them?" at bounding box center [635, 195] width 73 height 13
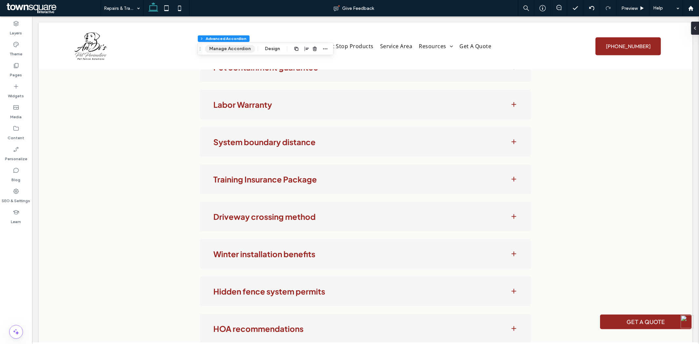
click at [221, 49] on button "Manage Accordion" at bounding box center [230, 49] width 50 height 8
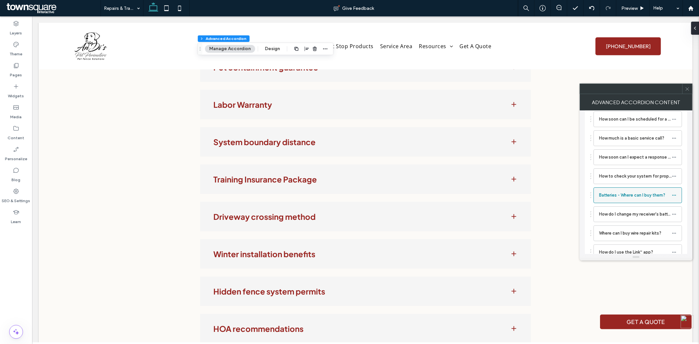
click at [674, 197] on icon at bounding box center [674, 195] width 5 height 5
click at [631, 221] on span "Delete" at bounding box center [634, 224] width 14 height 6
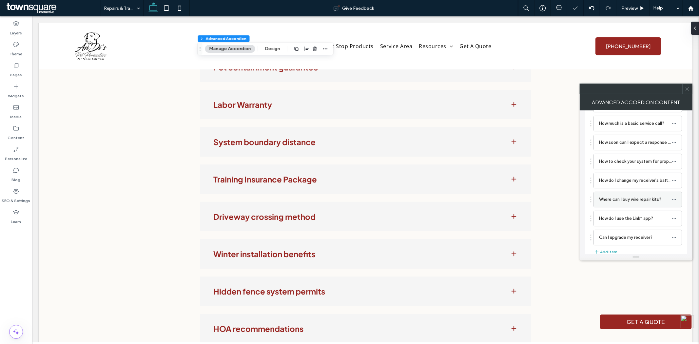
scroll to position [132, 0]
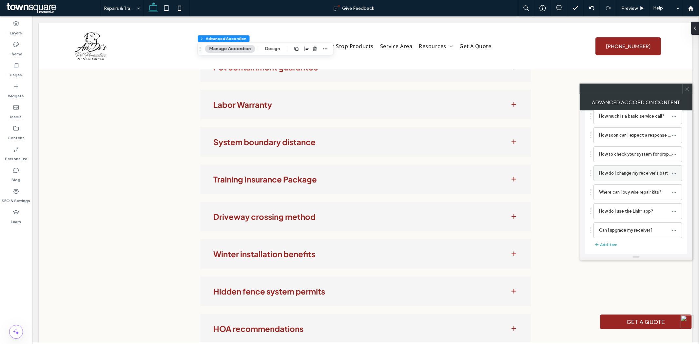
click at [626, 175] on label "How do I change my receiver's battery?" at bounding box center [635, 173] width 73 height 13
click at [618, 190] on label "Where can I buy wire repair kits?" at bounding box center [635, 192] width 73 height 13
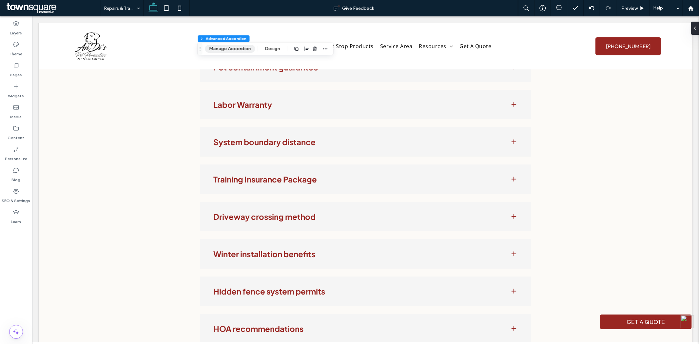
click at [236, 49] on button "Manage Accordion" at bounding box center [230, 49] width 50 height 8
click at [224, 47] on button "Manage Accordion" at bounding box center [230, 49] width 50 height 8
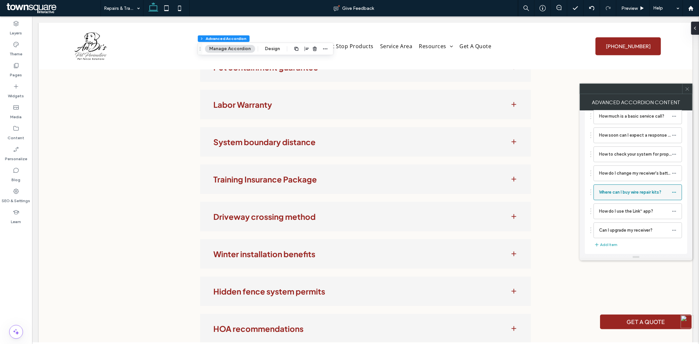
click at [634, 189] on label "Where can I buy wire repair kits?" at bounding box center [635, 192] width 73 height 13
type input "**"
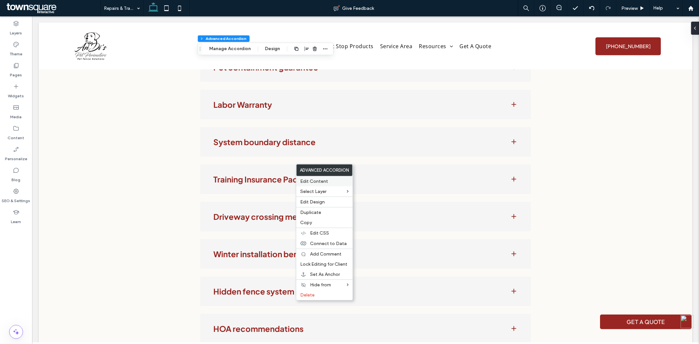
click at [317, 182] on span "Edit Content" at bounding box center [314, 182] width 28 height 6
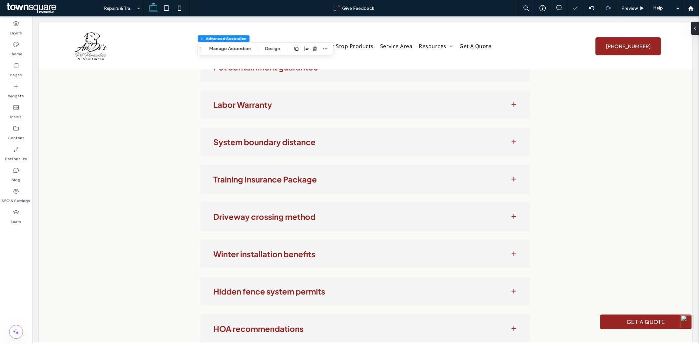
type input "***"
type input "**"
type input "****"
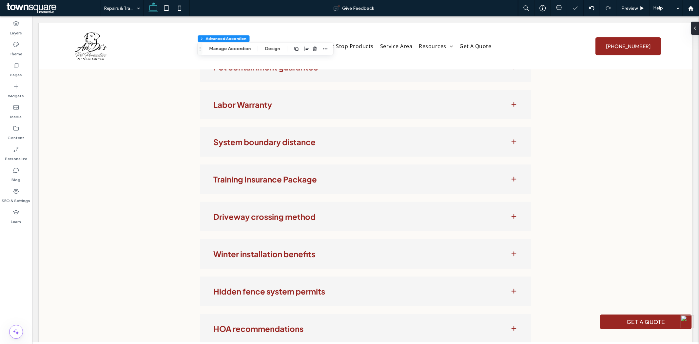
type input "*"
type input "**"
type input "****"
click at [228, 45] on button "Manage Accordion" at bounding box center [230, 49] width 50 height 8
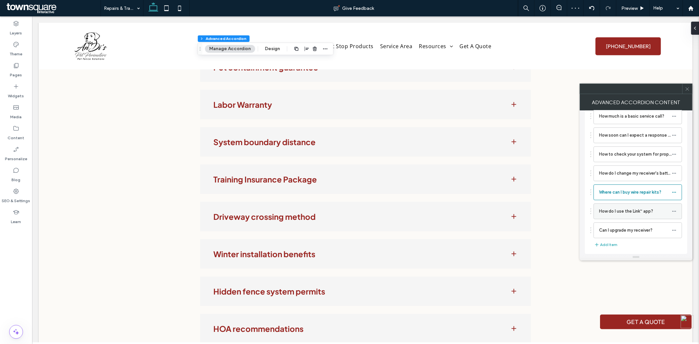
click at [625, 212] on label "How do I use the Link™ app?" at bounding box center [635, 211] width 73 height 13
click at [640, 229] on label "Can I upgrade my receiver?" at bounding box center [635, 230] width 73 height 13
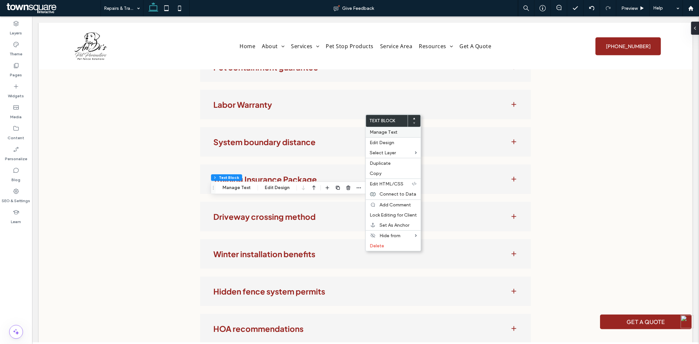
click at [389, 132] on span "Manage Text" at bounding box center [384, 133] width 28 height 6
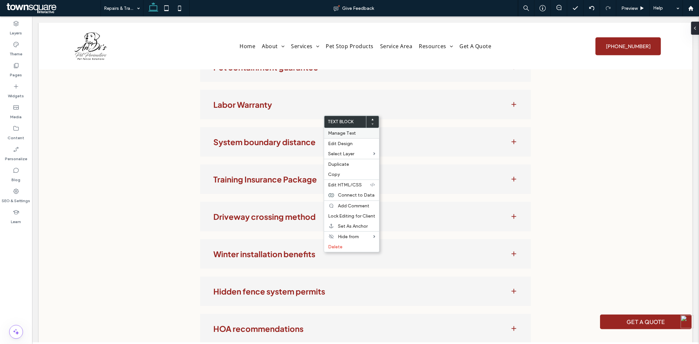
click at [345, 131] on span "Manage Text" at bounding box center [342, 134] width 28 height 6
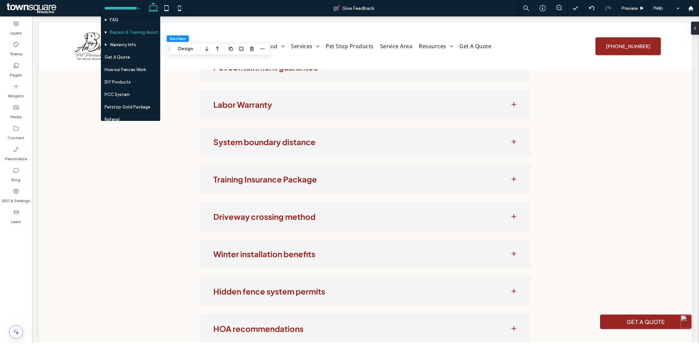
scroll to position [164, 0]
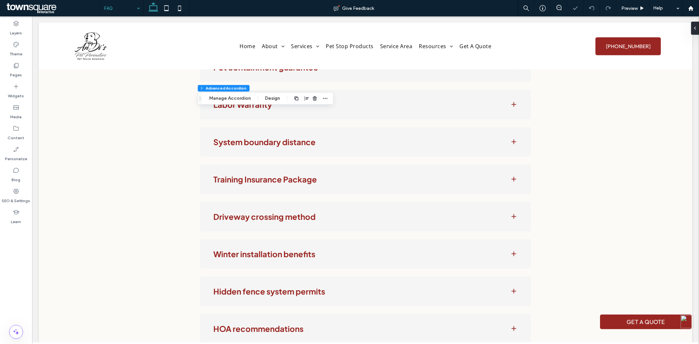
type input "**"
type input "****"
type input "*"
type input "**"
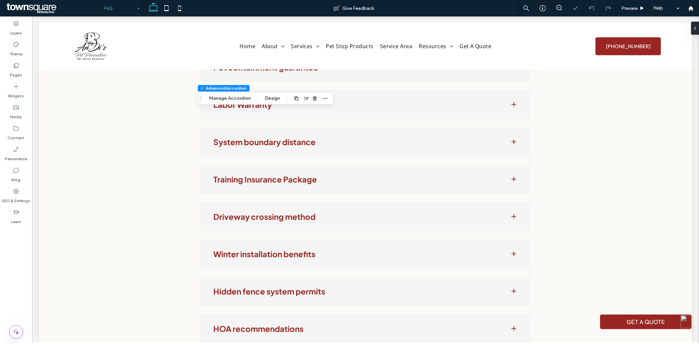
type input "****"
click at [234, 97] on button "Manage Accordion" at bounding box center [230, 98] width 50 height 8
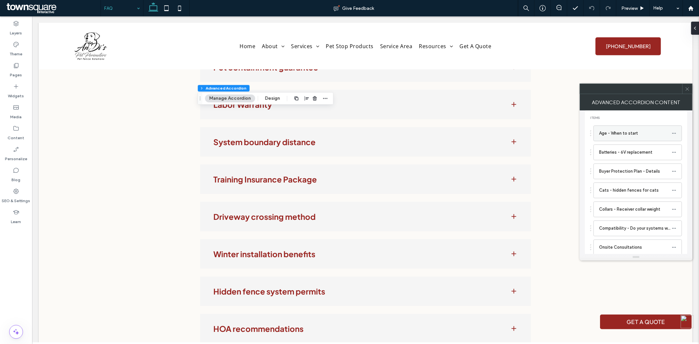
click at [628, 134] on label "Age - When to start" at bounding box center [635, 133] width 73 height 13
click at [620, 157] on label "Batteries - 6V replacement" at bounding box center [635, 152] width 73 height 13
click at [621, 169] on label "Buyer Protection Plan - Details" at bounding box center [635, 171] width 73 height 13
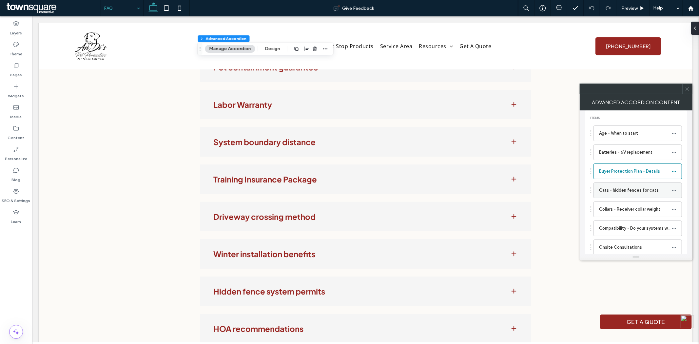
click at [625, 189] on label "Cats - hidden fences for cats" at bounding box center [635, 190] width 73 height 13
click at [626, 171] on label "Collars - Receiver collar weight" at bounding box center [635, 173] width 73 height 13
click at [607, 192] on label "Compatibility - Do your systems work with other brands?" at bounding box center [635, 192] width 73 height 13
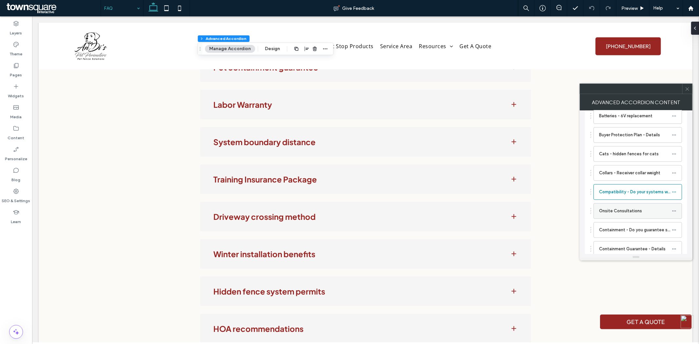
click at [645, 209] on label "Onsite Consultations" at bounding box center [635, 211] width 73 height 13
click at [638, 229] on label "Containment - Do you guarantee successful pet containment?" at bounding box center [635, 230] width 73 height 13
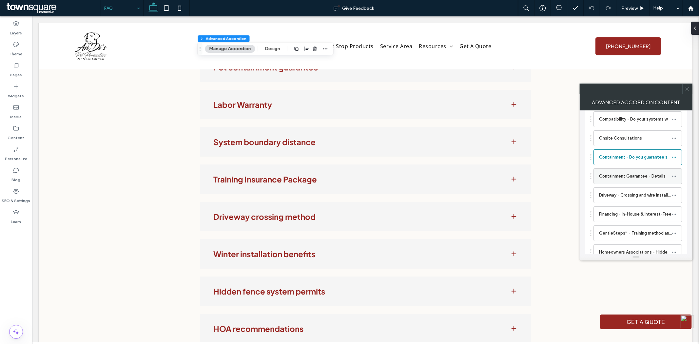
click at [627, 177] on label "Containment Guarantee - Details" at bounding box center [635, 176] width 73 height 13
click at [641, 199] on label "Driveway - Crossing and wire installation" at bounding box center [635, 195] width 73 height 13
click at [607, 214] on label "Financing - In-House & Interest-Free" at bounding box center [635, 214] width 73 height 13
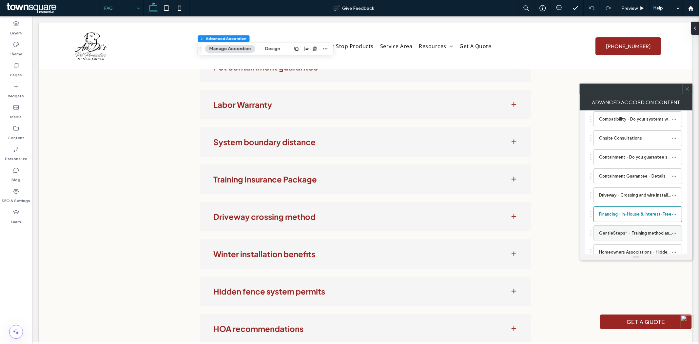
click at [605, 229] on label "GentleSteps™ - Training method and origin" at bounding box center [635, 233] width 73 height 13
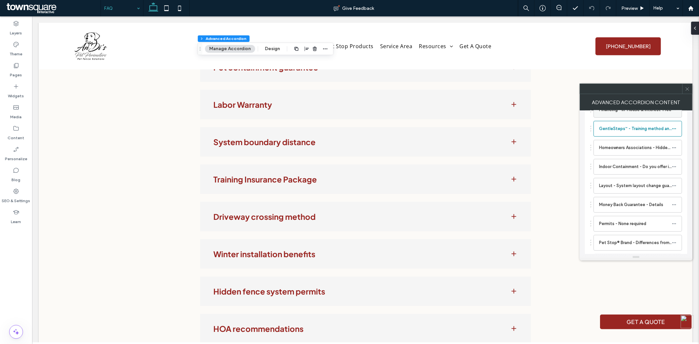
scroll to position [218, 0]
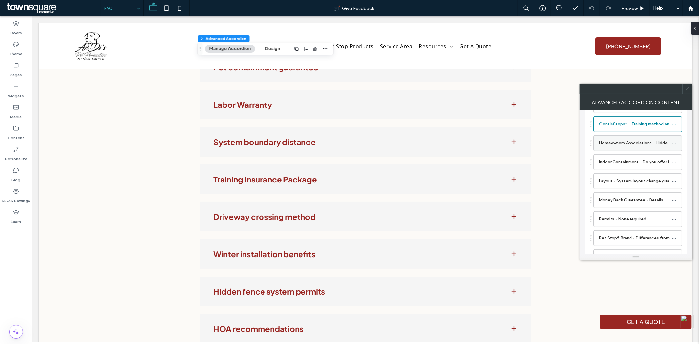
click at [624, 146] on label "Homeowners Associations - Hidden fence requirements" at bounding box center [635, 143] width 73 height 13
click at [621, 163] on label "Indoor Containment - Do you offer indoor solutions?" at bounding box center [635, 162] width 73 height 13
click at [611, 183] on label "Layout - System layout change guarantee" at bounding box center [635, 181] width 73 height 13
click at [621, 202] on label "Money Back Guarantee - Details" at bounding box center [635, 200] width 73 height 13
click at [632, 224] on label "Permits - None required" at bounding box center [635, 219] width 73 height 13
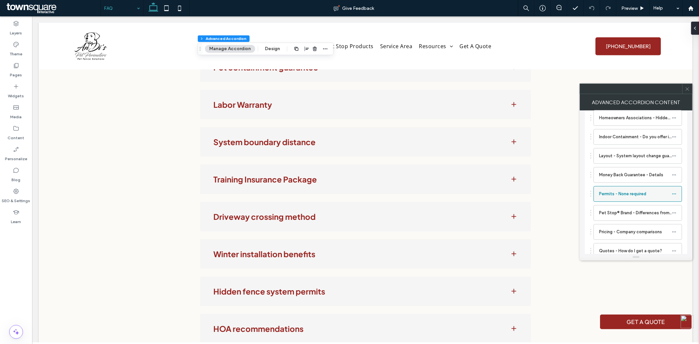
scroll to position [255, 0]
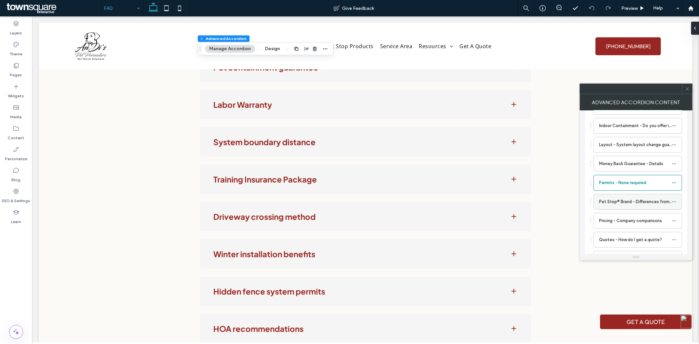
click at [623, 201] on label "Pet Stop® Brand - Differences from other brands" at bounding box center [635, 201] width 73 height 13
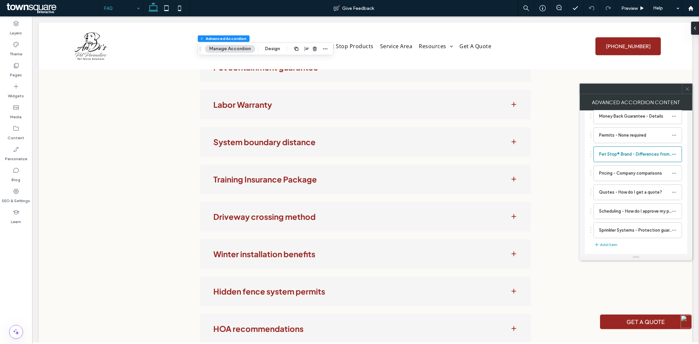
scroll to position [304, 0]
click at [632, 173] on label "Pricing - Company comparisons" at bounding box center [635, 173] width 73 height 13
click at [644, 192] on label "Quotes - How do I get a quote?" at bounding box center [635, 192] width 73 height 13
click at [639, 212] on label "Scheduling - How do I approve my proposal?" at bounding box center [635, 211] width 73 height 13
click at [627, 229] on label "Sprinkler Systems - Protection guarantee" at bounding box center [635, 230] width 73 height 13
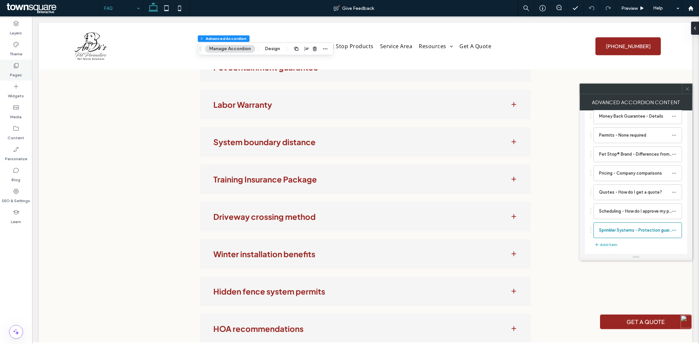
click at [18, 65] on icon at bounding box center [16, 65] width 7 height 7
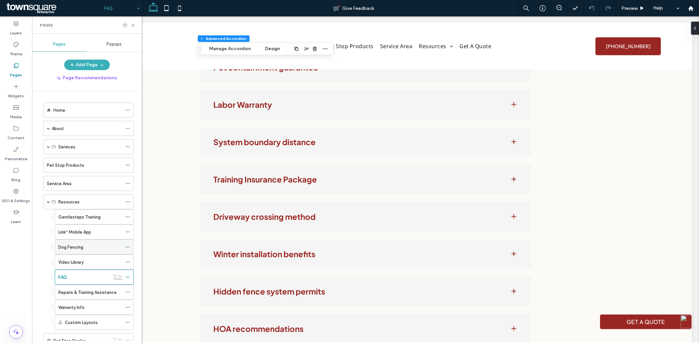
click at [86, 247] on div "Dog Fencing" at bounding box center [90, 247] width 64 height 7
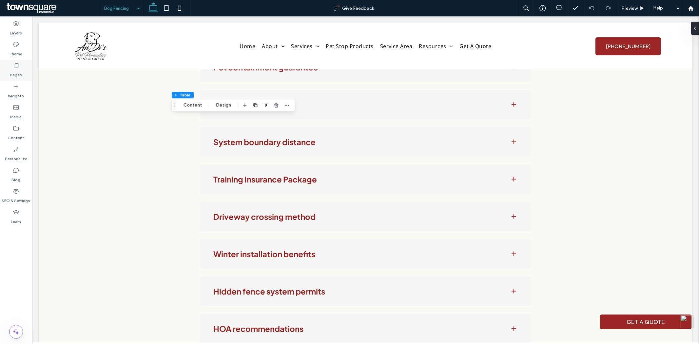
click at [14, 71] on label "Pages" at bounding box center [16, 73] width 12 height 9
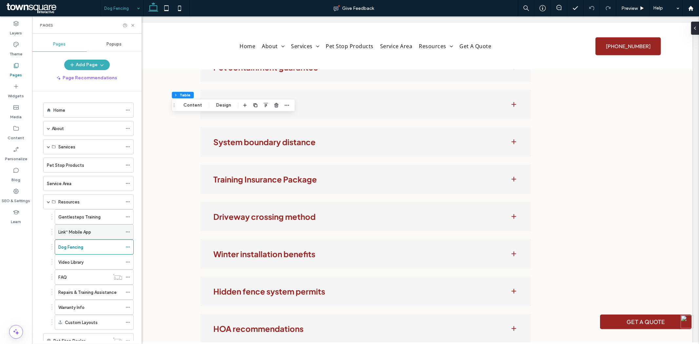
click at [93, 232] on div "Link™ Mobile App" at bounding box center [90, 232] width 64 height 7
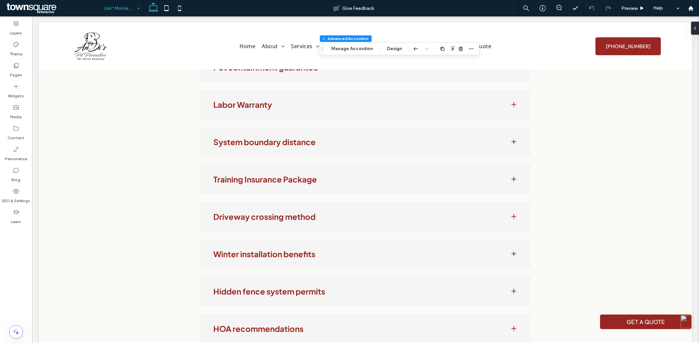
type input "**"
type input "****"
type input "*"
type input "**"
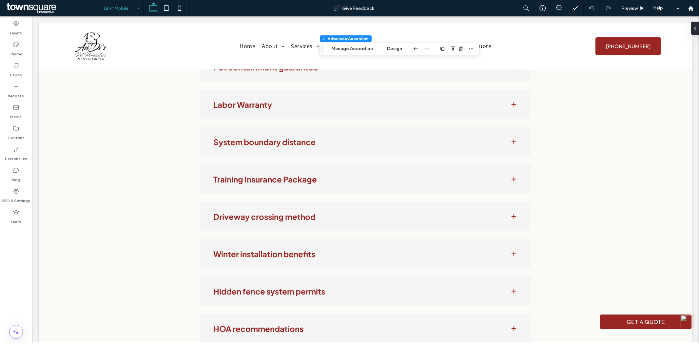
type input "****"
click at [349, 48] on button "Manage Accordion" at bounding box center [352, 49] width 50 height 8
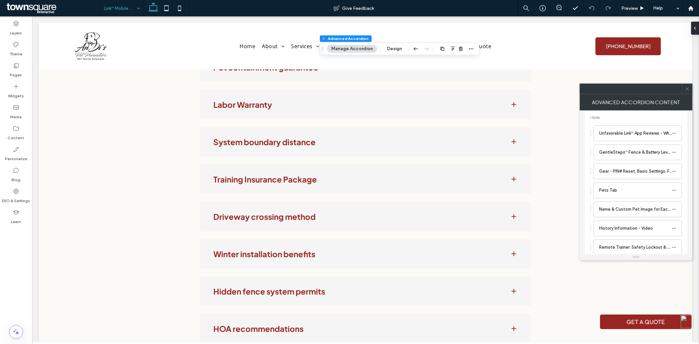
scroll to position [113, 0]
click at [626, 230] on label "People Tab - Communication & Invitation Options" at bounding box center [635, 230] width 73 height 13
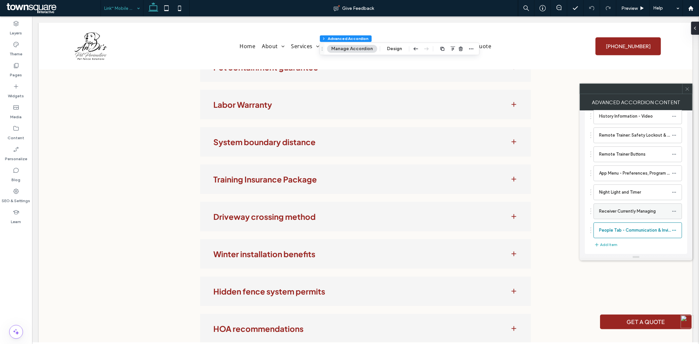
click at [623, 215] on label "Receiver Currently Managing" at bounding box center [635, 211] width 73 height 13
click at [614, 194] on label "Night Light and Timer" at bounding box center [635, 192] width 73 height 13
click at [637, 174] on label "App Menu - Preferences, Program Notifications, & Current App Version" at bounding box center [635, 173] width 73 height 13
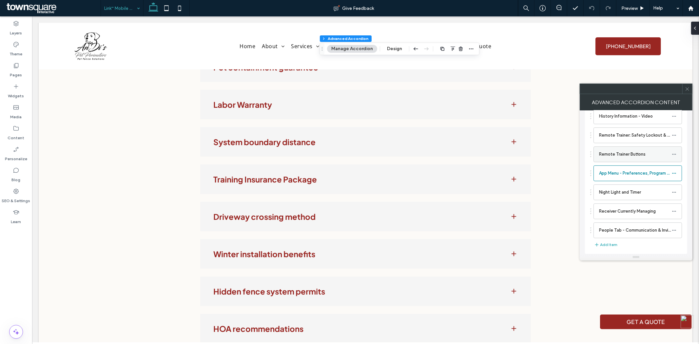
click at [624, 156] on label "Remote Trainer Buttons" at bounding box center [635, 154] width 73 height 13
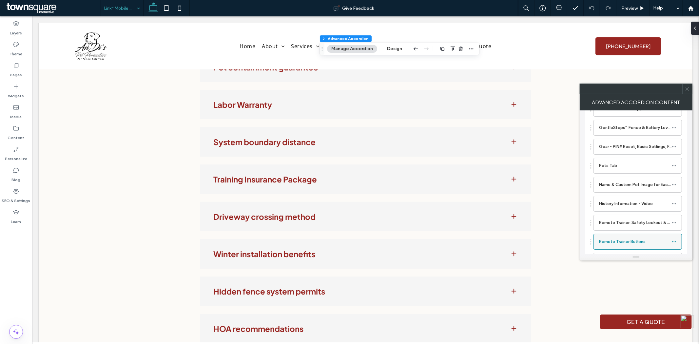
scroll to position [40, 0]
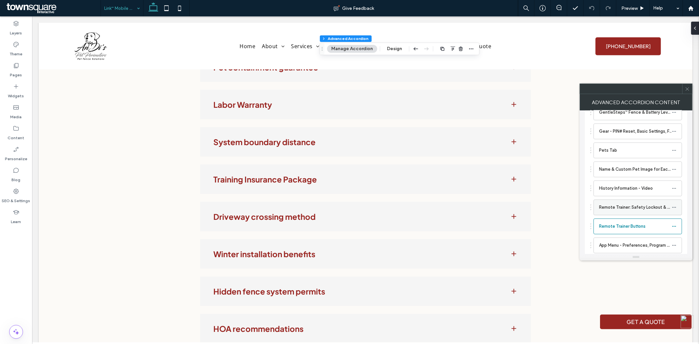
click at [624, 209] on label "Remote Trainer: Safety Lockout & Correct Level Selector - Video" at bounding box center [635, 207] width 73 height 13
click at [612, 187] on label "History Information - Video" at bounding box center [635, 188] width 73 height 13
click at [635, 172] on label "Name & Custom Pet Image for Each Reciever" at bounding box center [635, 169] width 73 height 13
click at [637, 150] on label "Pets Tab" at bounding box center [635, 150] width 73 height 13
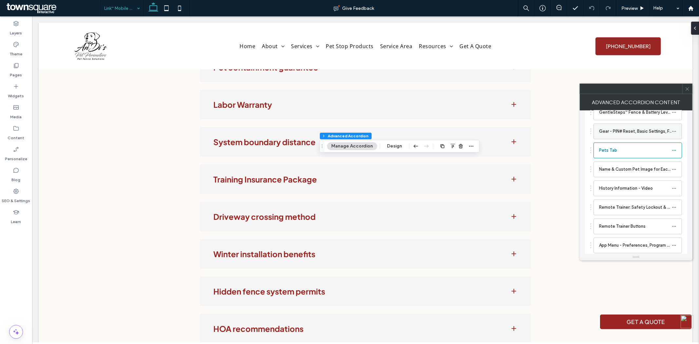
click at [635, 133] on label "Gear - PIN# Reset, Basic Settings, Fence Level, & Auto-connect" at bounding box center [635, 131] width 73 height 13
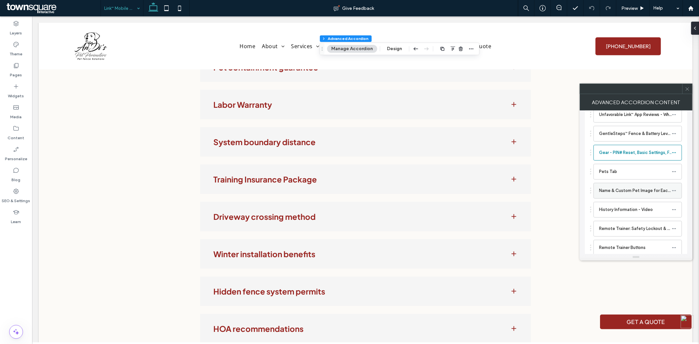
scroll to position [0, 0]
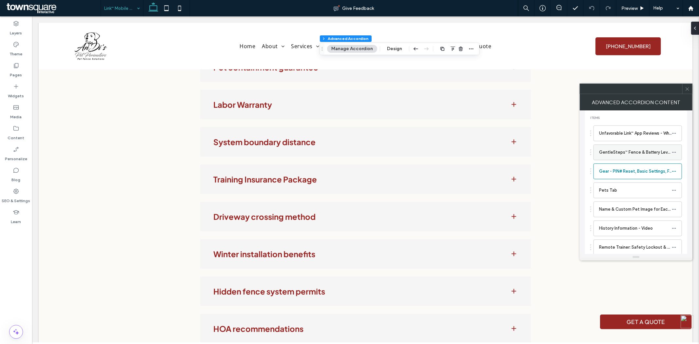
click at [632, 153] on label "GentleSteps™ Fence & Battery Level Indicators - Video" at bounding box center [635, 152] width 73 height 13
click at [619, 134] on label "Unfavorable Link™ App Reviews - Why? Video" at bounding box center [635, 133] width 73 height 13
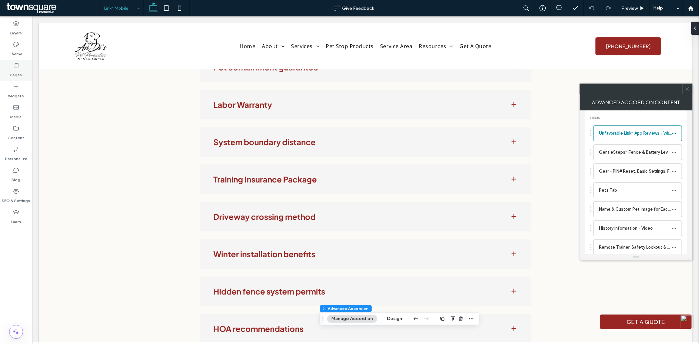
click at [17, 70] on label "Pages" at bounding box center [16, 73] width 12 height 9
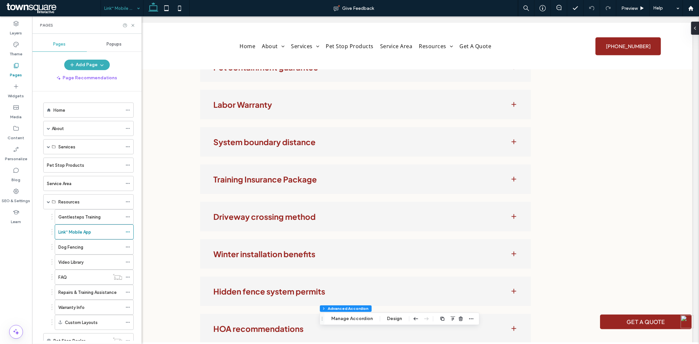
click at [97, 214] on label "Gentlesteps Training" at bounding box center [79, 217] width 42 height 11
click at [133, 26] on icon at bounding box center [133, 25] width 5 height 5
